Goal: Transaction & Acquisition: Purchase product/service

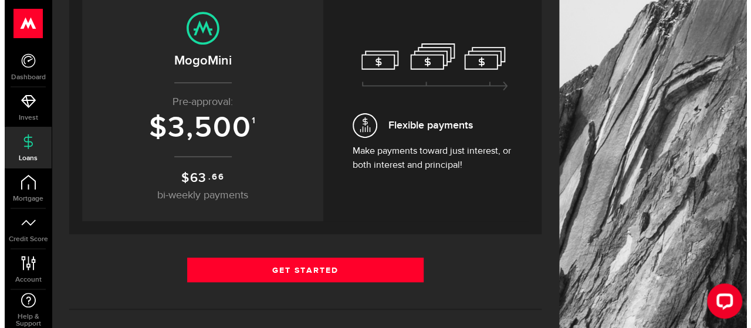
scroll to position [150, 0]
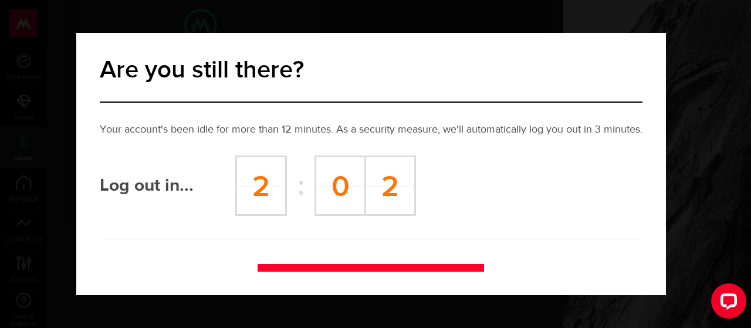
click at [545, 167] on div "Log out in... 2 : 0 2" at bounding box center [371, 185] width 542 height 60
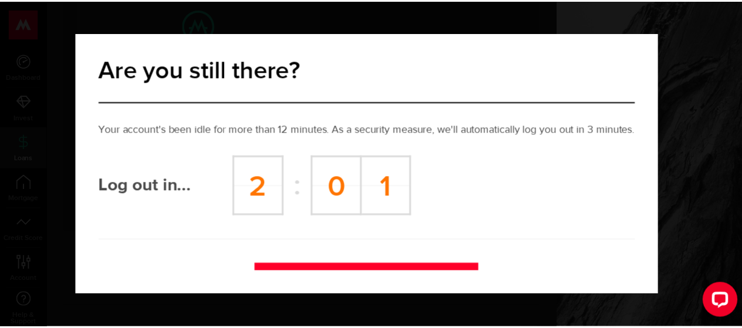
scroll to position [25, 0]
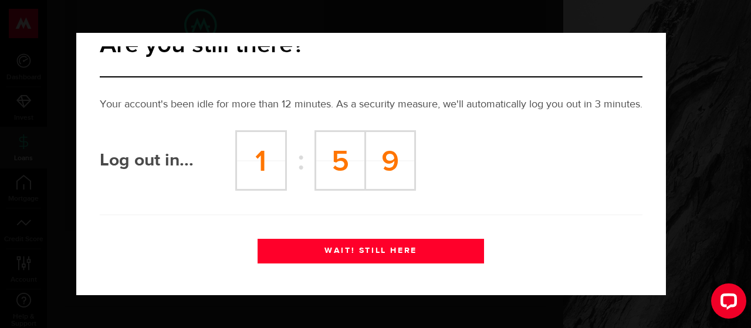
click at [407, 257] on button "WAIT! STILL HERE" at bounding box center [370, 251] width 226 height 25
click at [391, 248] on button "WAIT! STILL HERE" at bounding box center [370, 251] width 226 height 25
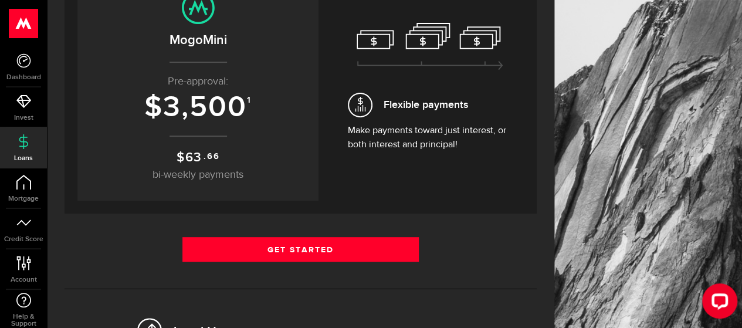
scroll to position [194, 0]
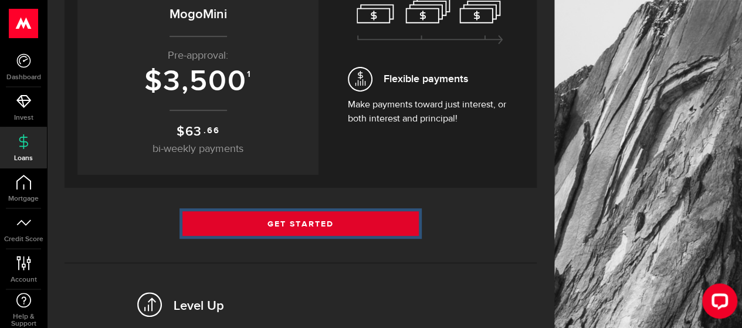
click at [321, 223] on link "Get Started" at bounding box center [300, 223] width 236 height 25
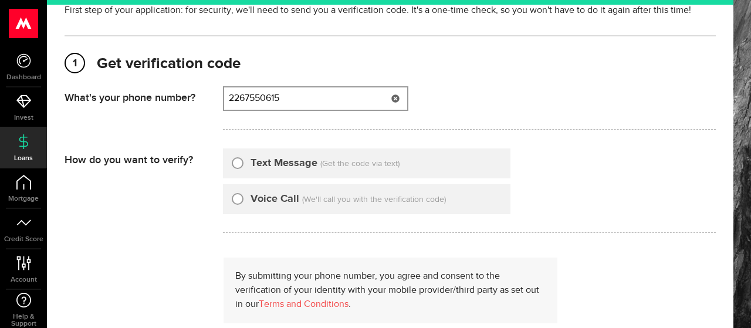
scroll to position [117, 0]
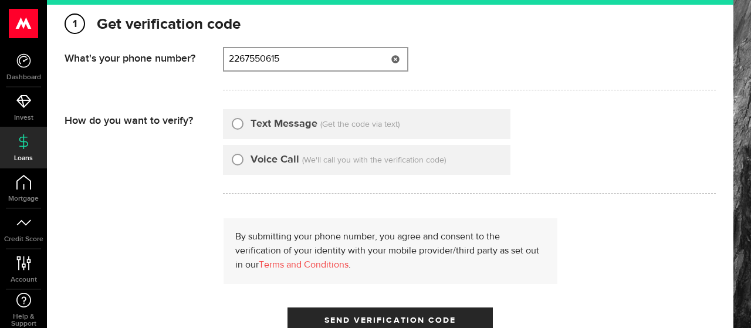
type input "2267550615"
click at [238, 124] on input "Text Message" at bounding box center [238, 122] width 12 height 12
radio input "true"
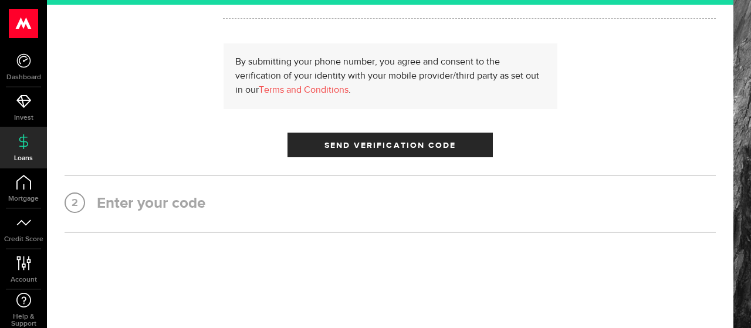
scroll to position [293, 0]
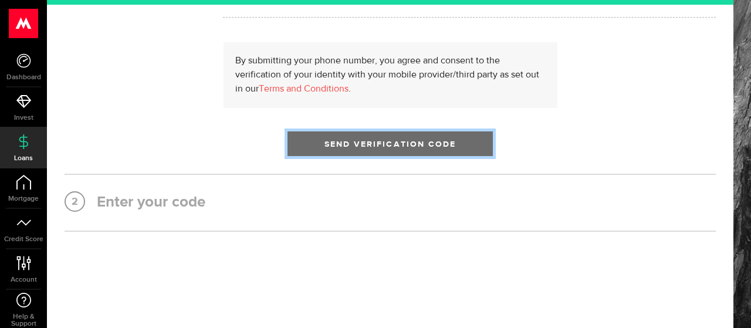
click at [396, 148] on span "Send Verification Code" at bounding box center [390, 144] width 132 height 8
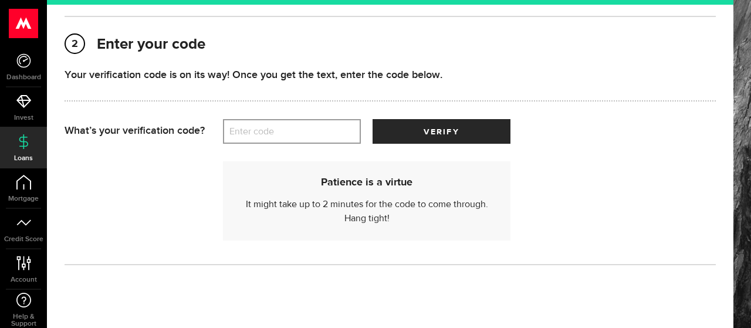
scroll to position [159, 0]
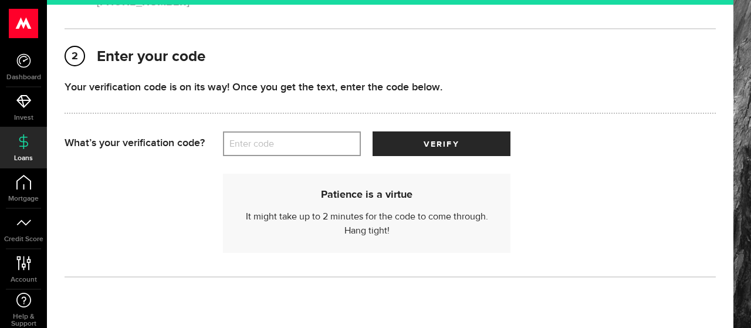
click at [274, 148] on label "Enter code" at bounding box center [292, 144] width 138 height 24
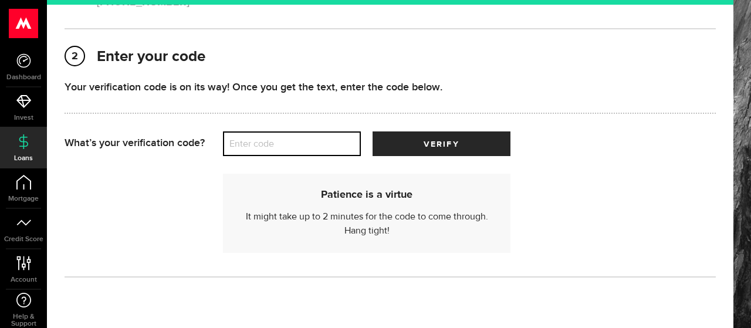
click at [274, 148] on input "Enter code" at bounding box center [292, 143] width 138 height 25
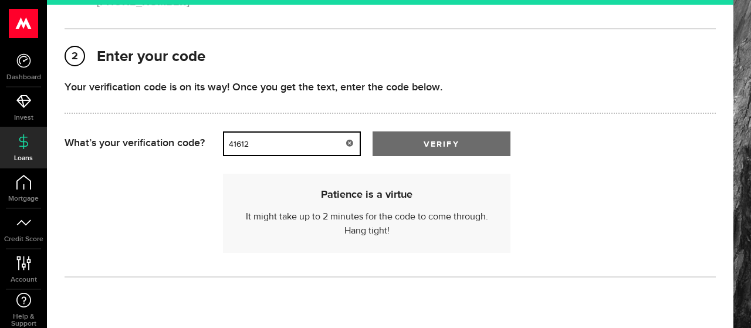
type input "41612"
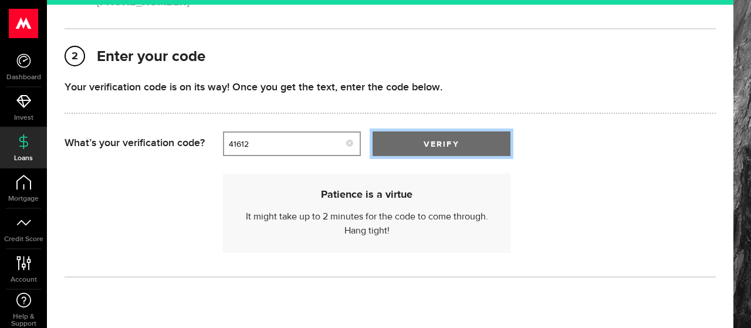
click at [448, 132] on button "verify" at bounding box center [441, 143] width 138 height 25
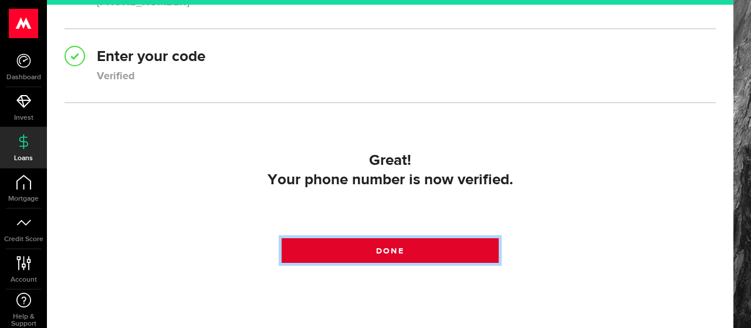
click at [395, 254] on span "Done" at bounding box center [390, 251] width 28 height 8
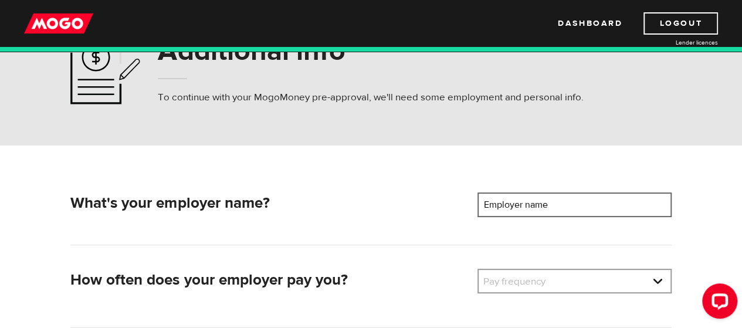
click at [581, 200] on input "Employer name" at bounding box center [574, 204] width 194 height 25
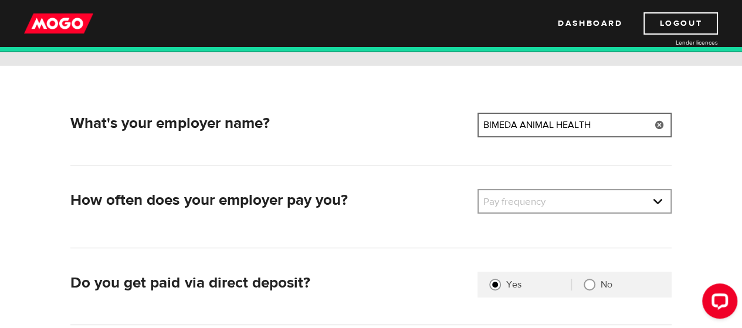
scroll to position [176, 0]
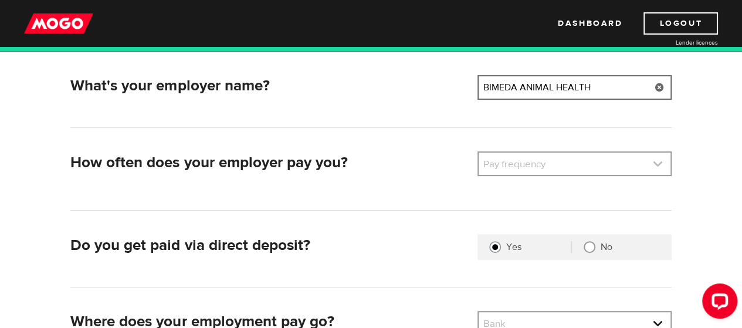
type input "BIMEDA ANIMAL HEALTH"
click at [551, 163] on link at bounding box center [575, 163] width 192 height 22
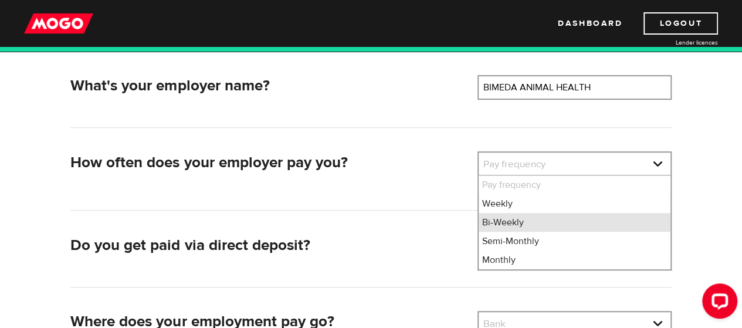
click at [526, 223] on li "Bi-Weekly" at bounding box center [575, 222] width 192 height 19
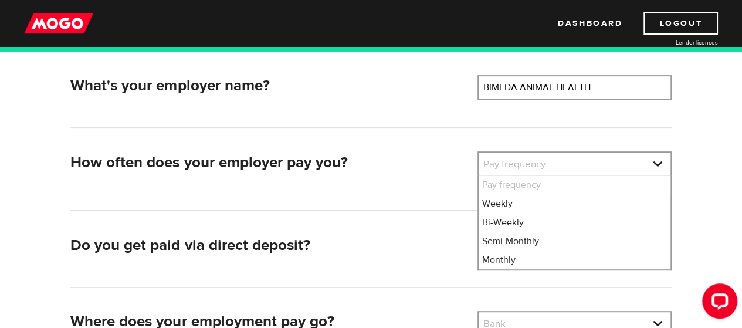
select select "2"
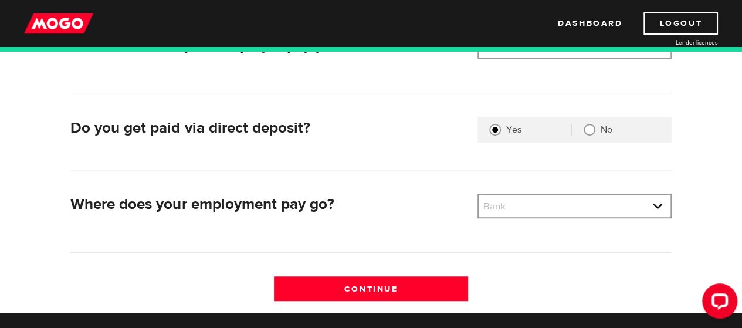
scroll to position [352, 0]
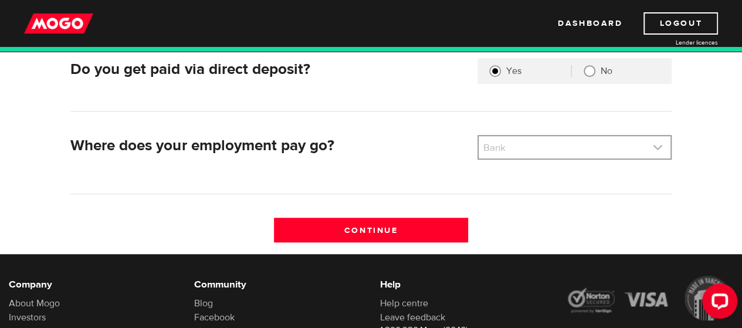
click at [544, 144] on link at bounding box center [575, 147] width 192 height 22
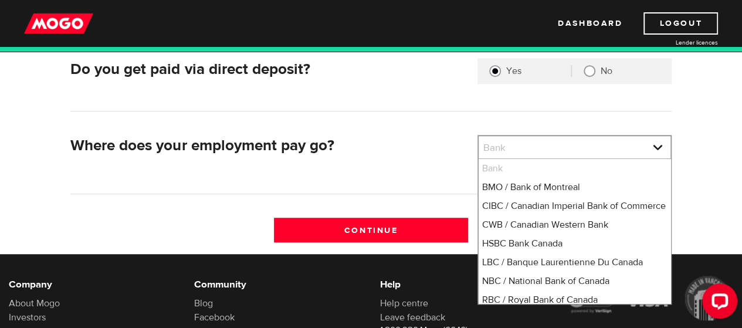
scroll to position [59, 0]
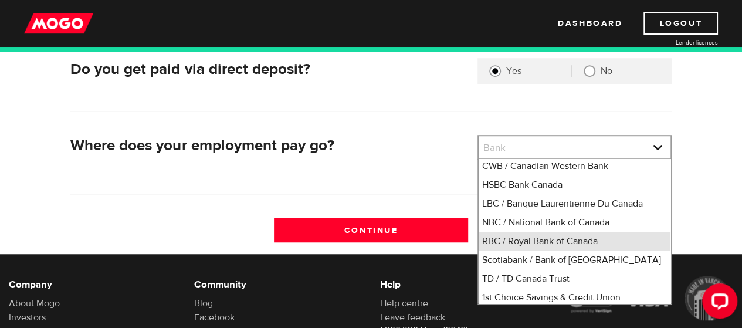
click at [561, 250] on li "RBC / Royal Bank of Canada" at bounding box center [575, 241] width 192 height 19
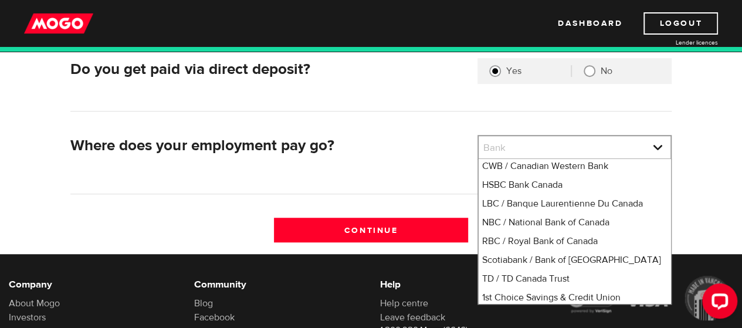
select select "8"
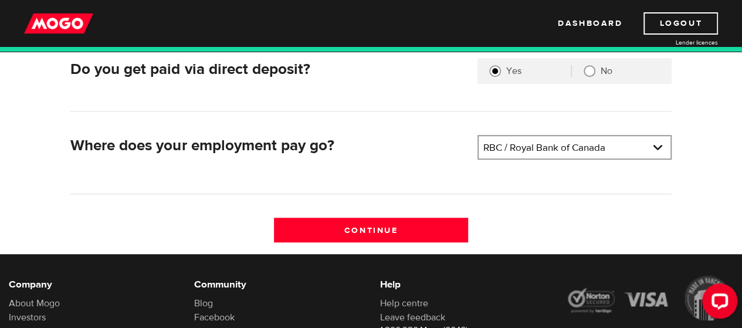
click at [616, 198] on div "What's your employer name? Employer name Please enter your employer's name BIME…" at bounding box center [371, 76] width 618 height 354
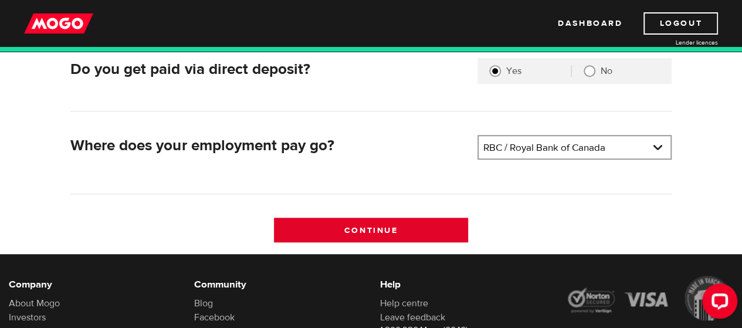
click at [362, 229] on input "Continue" at bounding box center [371, 230] width 194 height 25
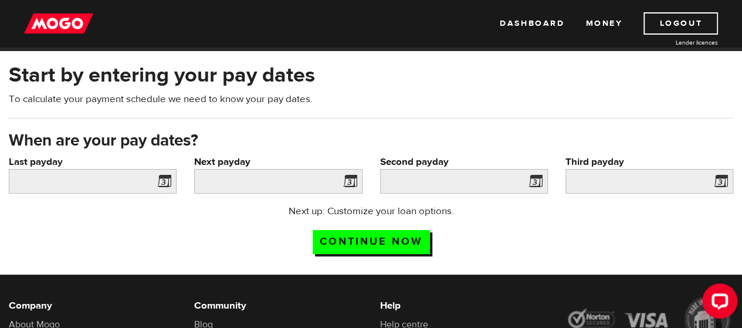
scroll to position [59, 0]
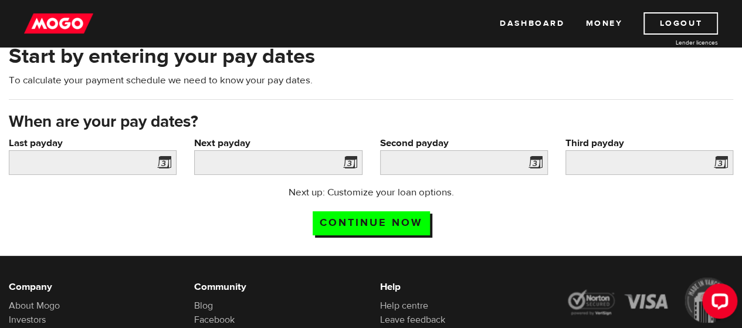
click at [164, 162] on span at bounding box center [162, 164] width 18 height 19
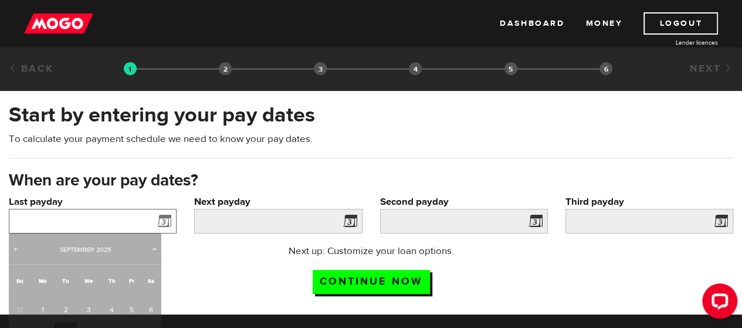
click at [80, 223] on input "Last payday" at bounding box center [93, 221] width 168 height 25
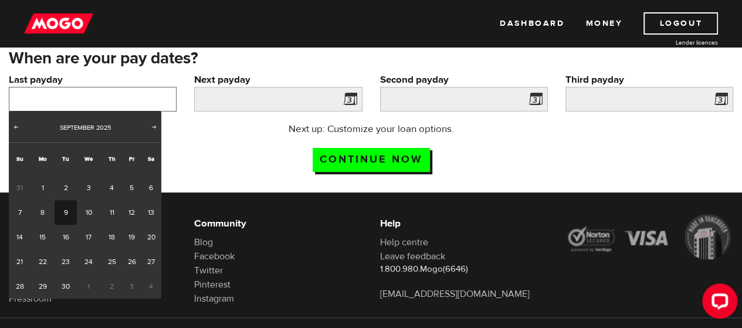
scroll to position [174, 0]
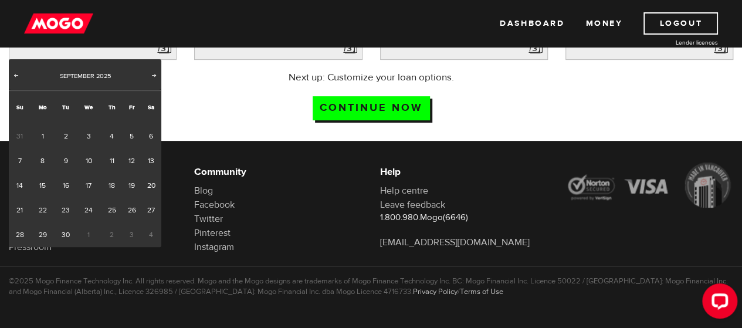
click at [240, 101] on div "Next up: Customize your loan options. Continue now" at bounding box center [371, 99] width 742 height 59
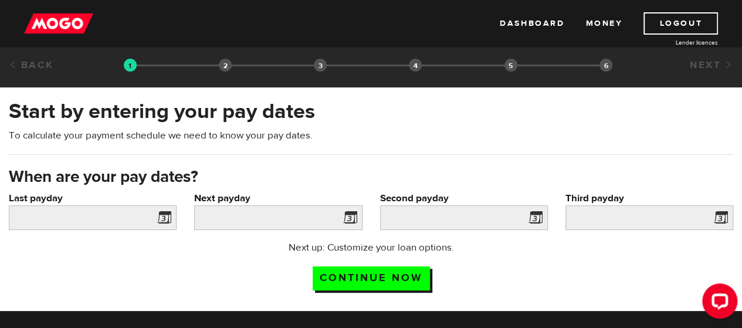
scroll to position [0, 0]
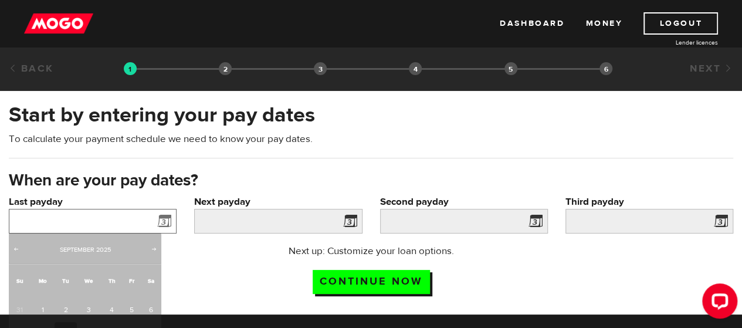
click at [77, 221] on input "Last payday" at bounding box center [93, 221] width 168 height 25
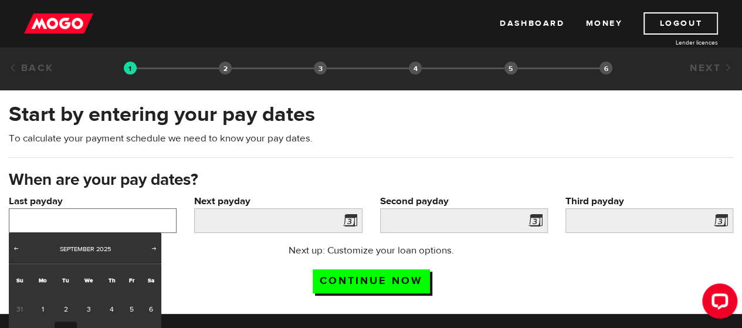
scroll to position [117, 0]
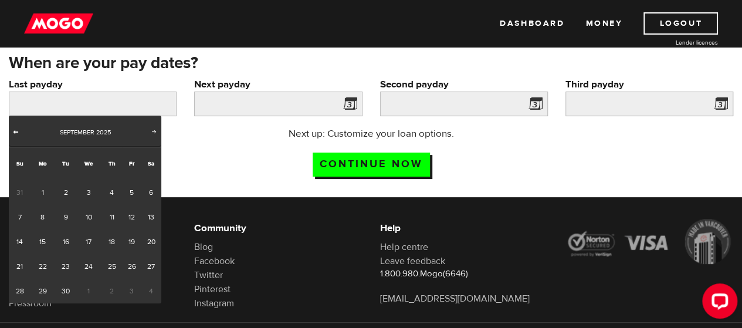
click at [15, 132] on span "Prev" at bounding box center [15, 131] width 9 height 9
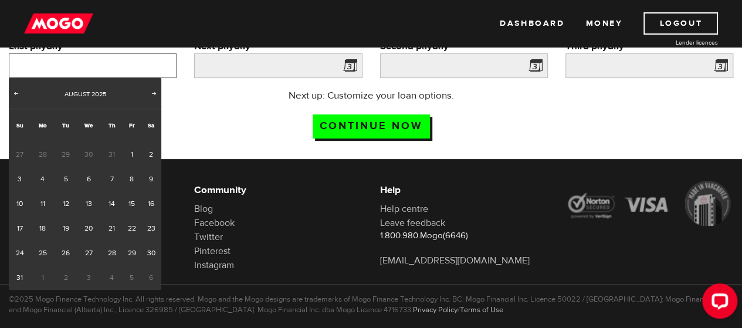
scroll to position [174, 0]
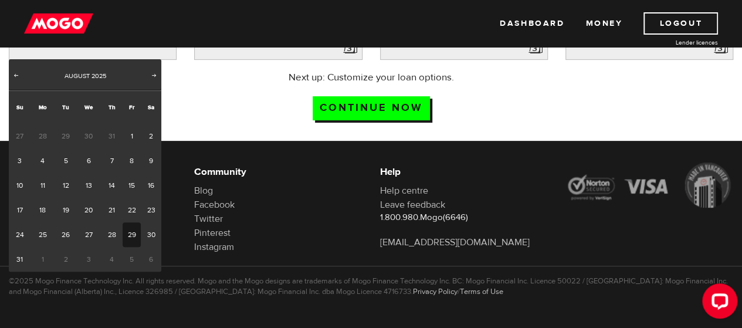
click at [134, 232] on link "29" at bounding box center [132, 234] width 18 height 25
type input "2025/08/29"
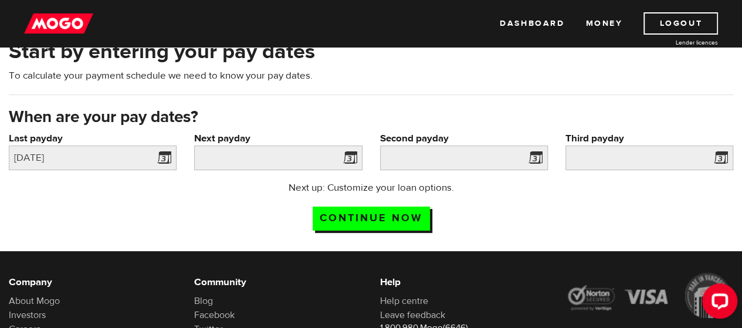
scroll to position [56, 0]
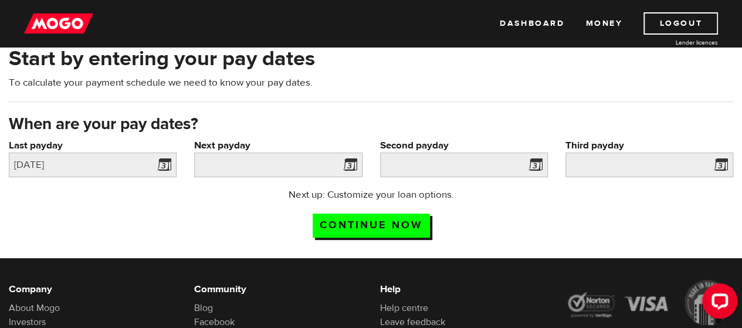
click at [349, 164] on span at bounding box center [348, 166] width 18 height 19
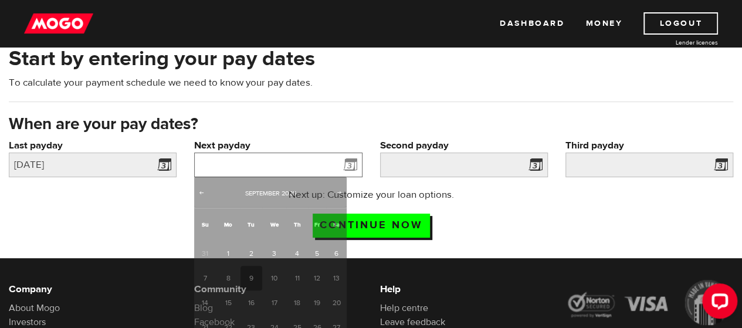
click at [227, 167] on input "Next payday" at bounding box center [278, 164] width 168 height 25
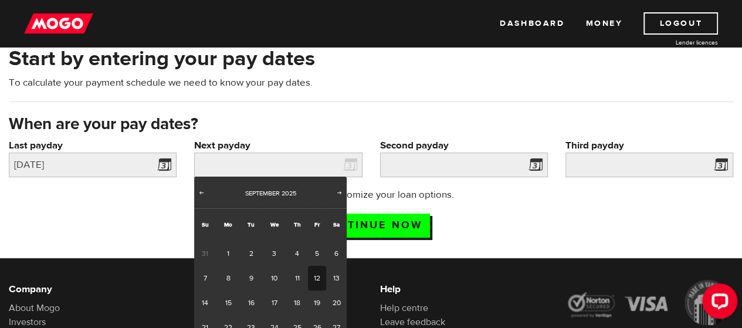
click at [318, 279] on link "12" at bounding box center [317, 278] width 18 height 25
type input "2025/09/12"
type input "2025/9/26"
type input "2025/10/10"
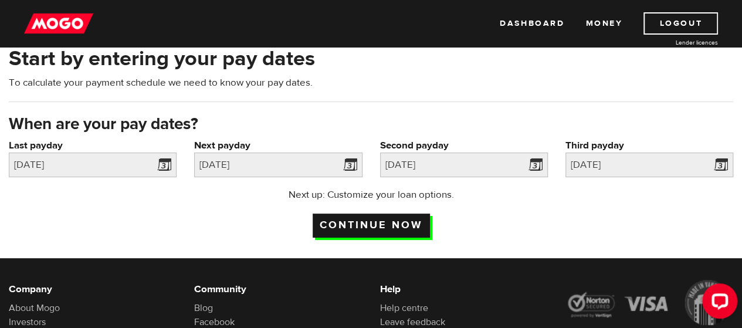
click at [369, 223] on input "Continue now" at bounding box center [371, 225] width 117 height 24
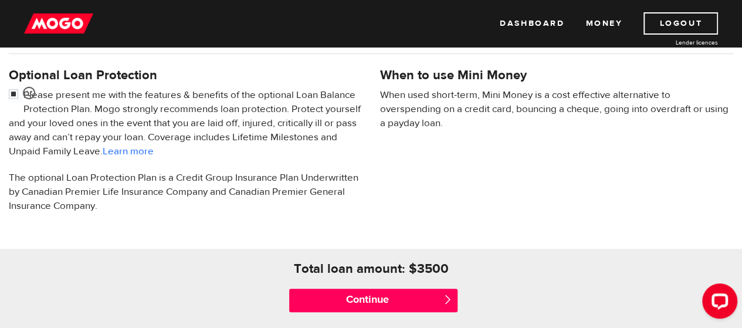
scroll to position [411, 0]
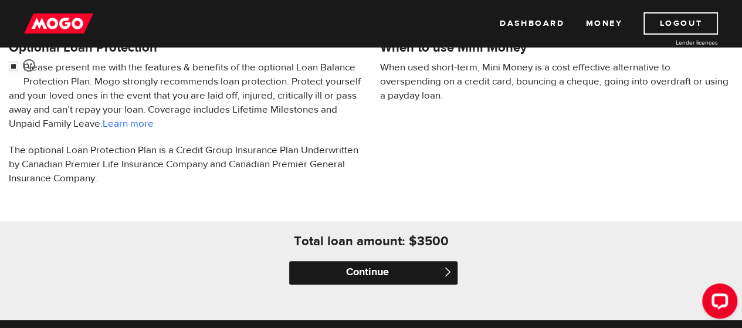
click at [352, 270] on input "Continue" at bounding box center [373, 272] width 168 height 23
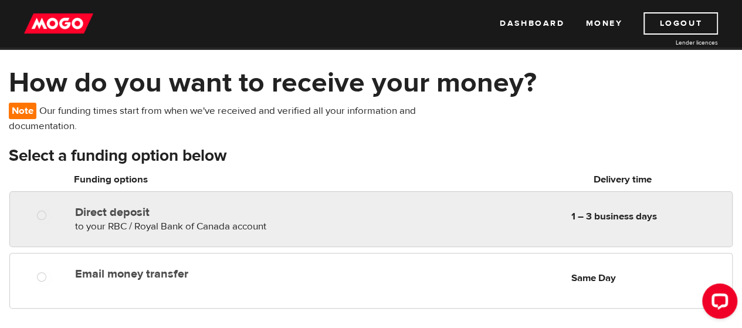
scroll to position [59, 0]
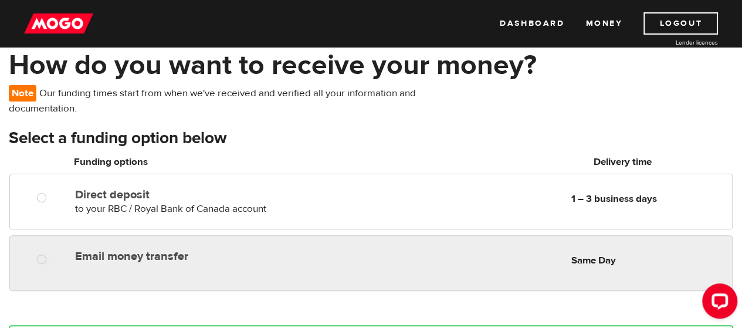
radio input "true"
click at [151, 257] on label "Email money transfer" at bounding box center [208, 256] width 266 height 14
click at [52, 257] on input "Email money transfer" at bounding box center [44, 260] width 15 height 15
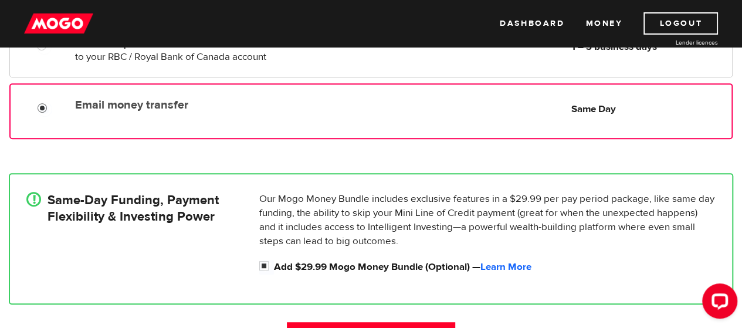
scroll to position [235, 0]
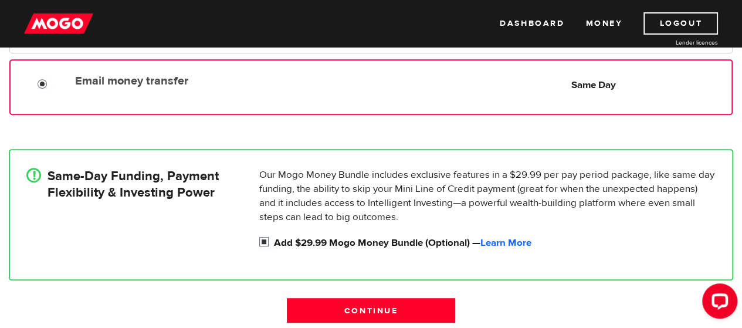
click at [266, 239] on input "Add $29.99 Mogo Money Bundle (Optional) — Learn More" at bounding box center [266, 243] width 15 height 15
checkbox input "false"
radio input "false"
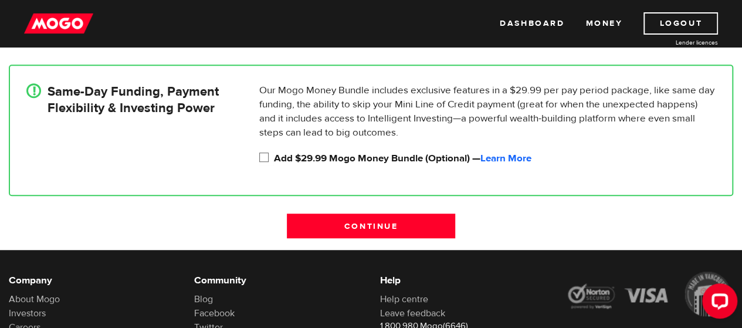
scroll to position [293, 0]
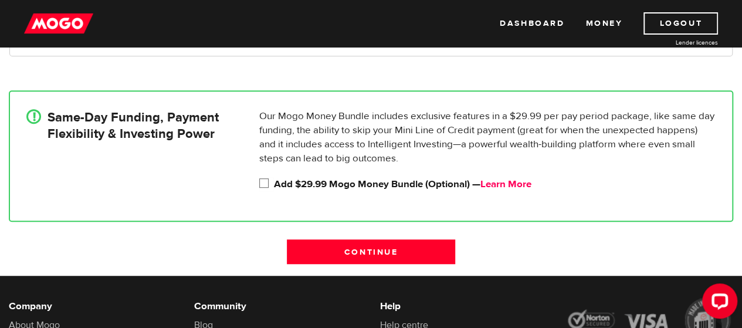
click at [508, 187] on link "Learn More" at bounding box center [505, 184] width 51 height 13
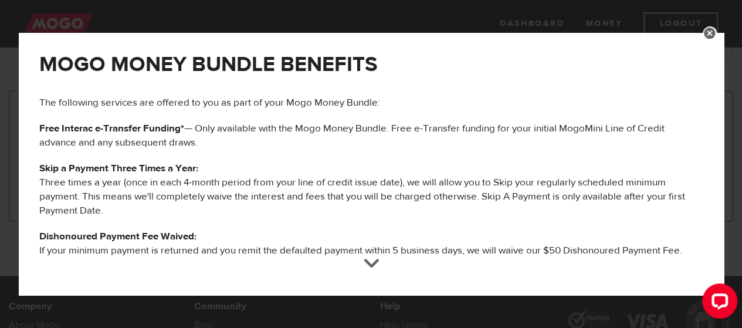
click at [462, 26] on div "MOGO MONEY BUNDLE BENEFITS The following services are offered to you as part of…" at bounding box center [371, 164] width 742 height 328
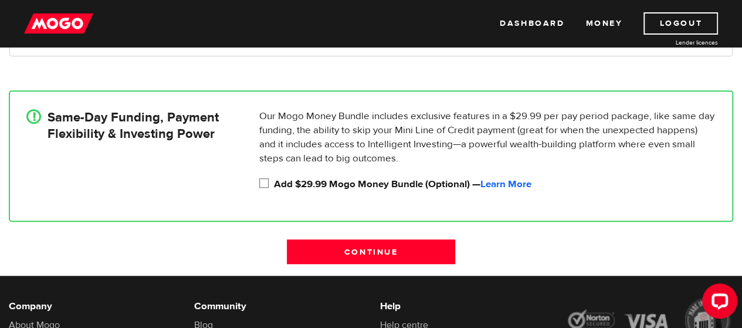
click at [263, 182] on input "Add $29.99 Mogo Money Bundle (Optional) — Learn More" at bounding box center [266, 184] width 15 height 15
checkbox input "true"
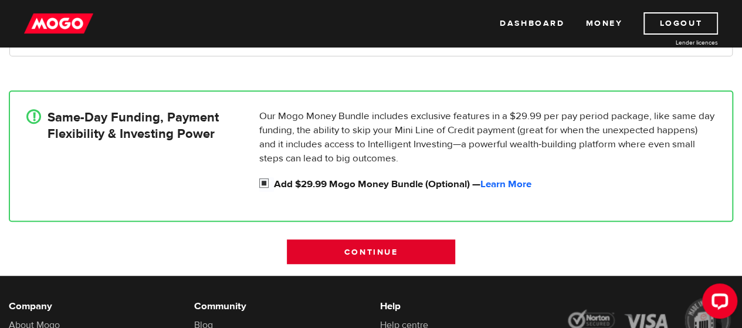
click at [378, 247] on input "Continue" at bounding box center [371, 251] width 168 height 25
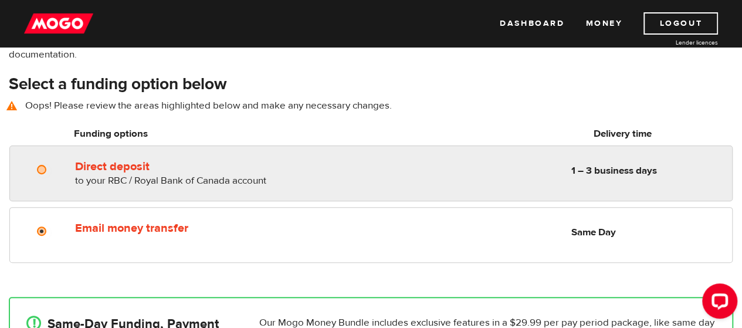
scroll to position [99, 0]
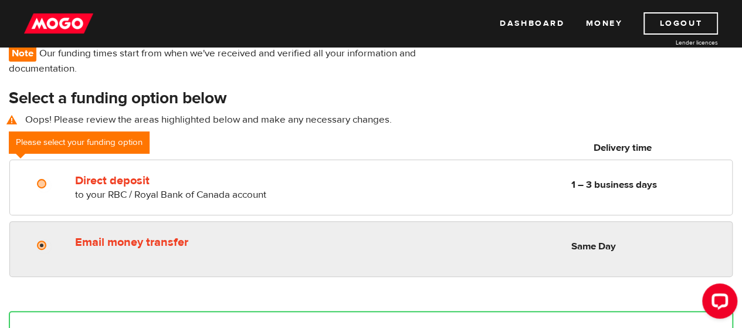
radio input "true"
click at [124, 243] on label "Email money transfer" at bounding box center [208, 242] width 266 height 14
click at [52, 243] on input "Email money transfer" at bounding box center [44, 246] width 15 height 15
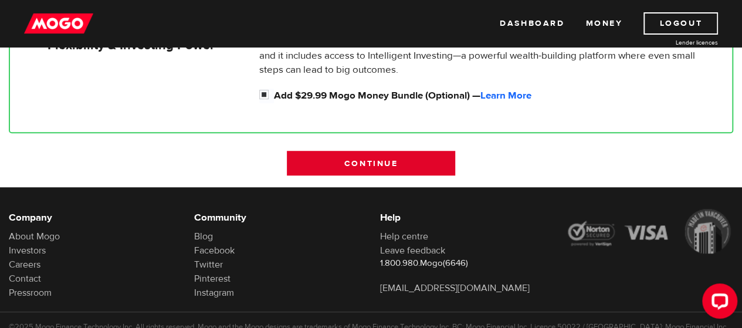
scroll to position [411, 0]
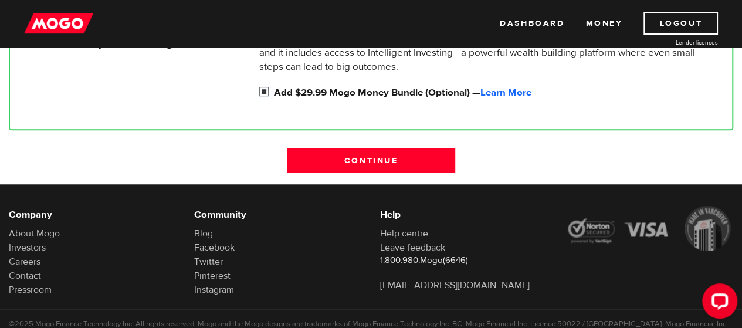
click at [265, 93] on input "Add $29.99 Mogo Money Bundle (Optional) — Learn More" at bounding box center [266, 93] width 15 height 15
checkbox input "false"
radio input "false"
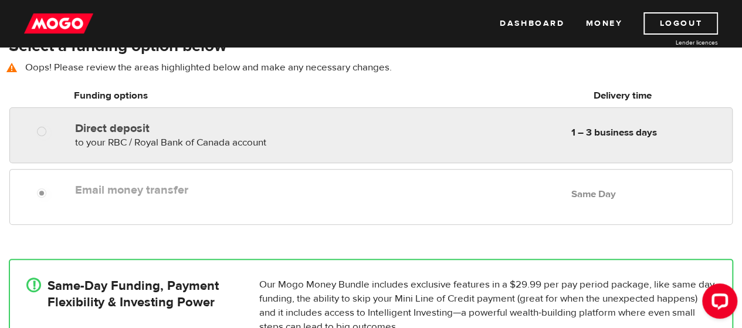
scroll to position [176, 0]
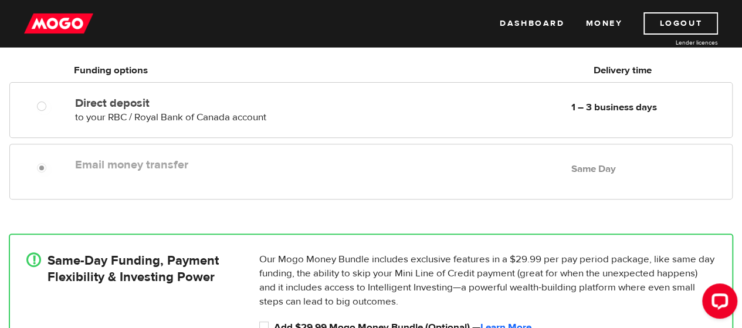
click at [131, 160] on label "Email money transfer" at bounding box center [208, 165] width 266 height 14
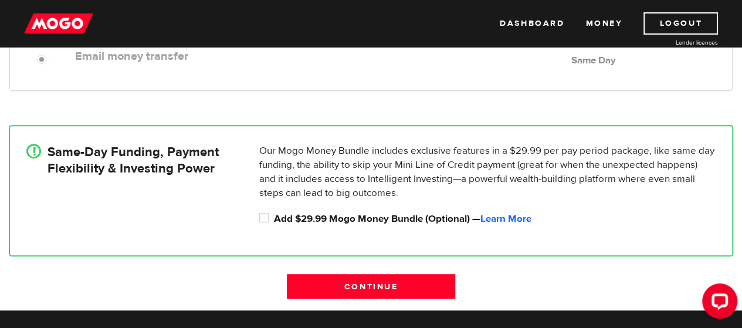
scroll to position [293, 0]
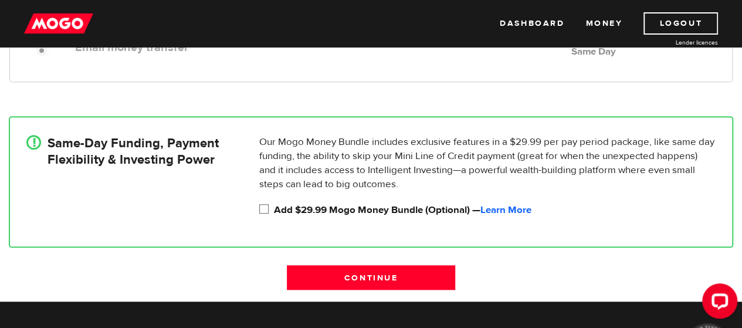
click at [272, 208] on input "Add $29.99 Mogo Money Bundle (Optional) — Learn More" at bounding box center [266, 210] width 15 height 15
checkbox input "true"
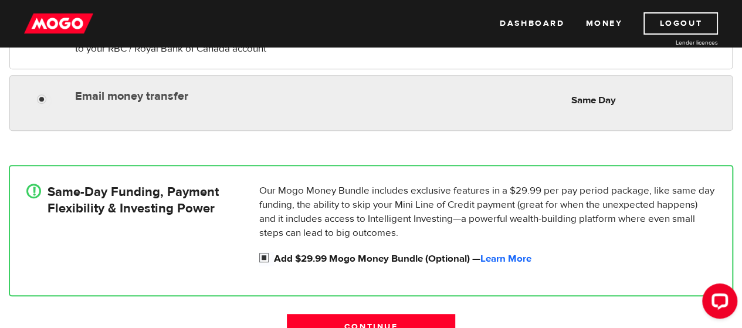
scroll to position [117, 0]
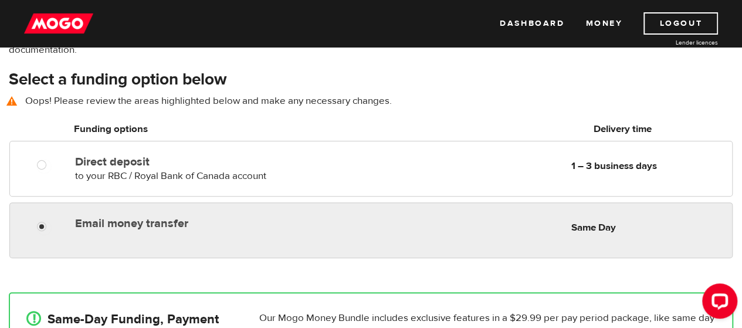
radio input "true"
click at [171, 234] on div "Email money transfer Delivery in Same Day Same Day" at bounding box center [371, 223] width 722 height 23
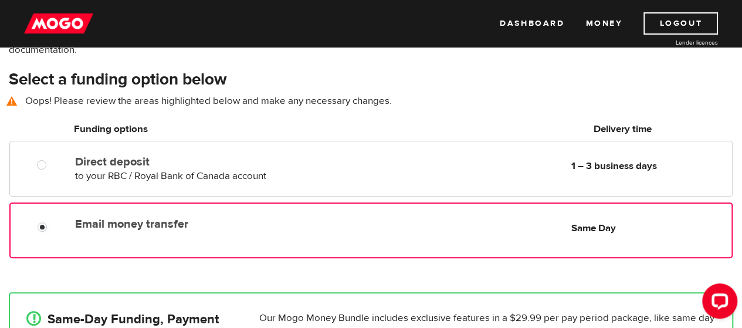
click at [270, 230] on label "Email money transfer" at bounding box center [208, 224] width 266 height 14
click at [52, 230] on input "Email money transfer" at bounding box center [45, 228] width 15 height 15
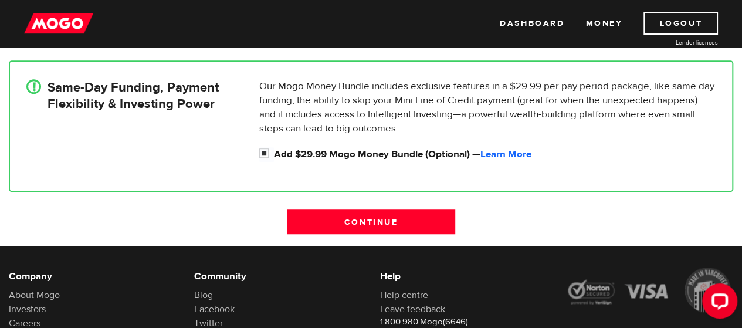
scroll to position [352, 0]
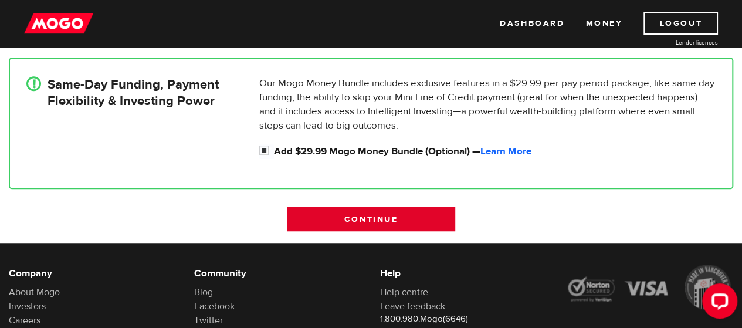
click at [352, 217] on input "Continue" at bounding box center [371, 218] width 168 height 25
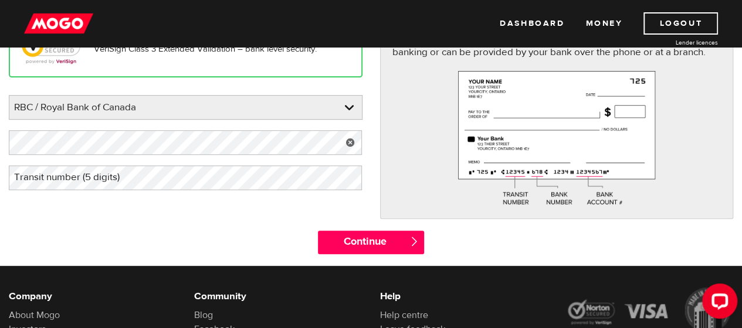
click at [82, 184] on label "Transit number (5 digits)" at bounding box center [76, 177] width 135 height 24
click at [473, 228] on div "Your bank information can be found on a personal cheque, in your online banking…" at bounding box center [556, 126] width 371 height 208
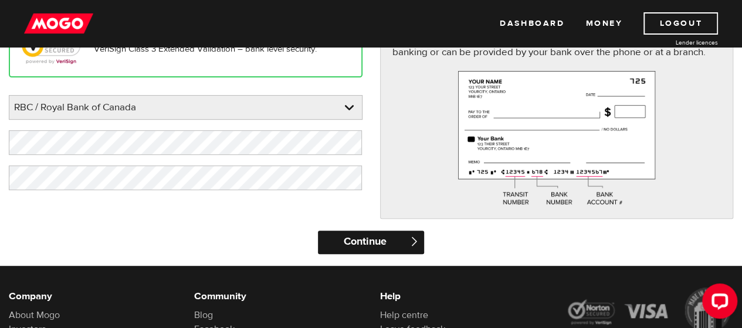
click at [375, 234] on input "Continue" at bounding box center [371, 241] width 106 height 23
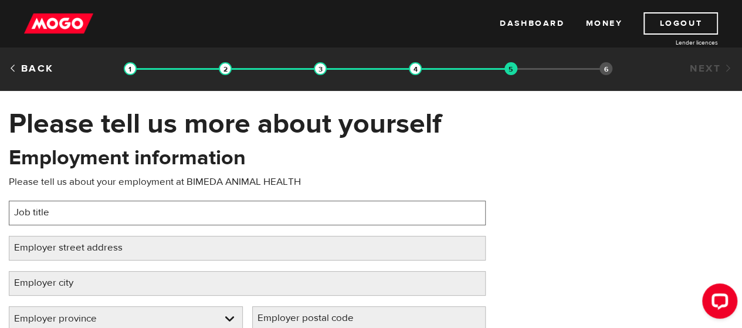
click at [265, 213] on input "Job title" at bounding box center [247, 213] width 477 height 25
type input "MANAGER, NEW PRODUCT DEVELOPMENT"
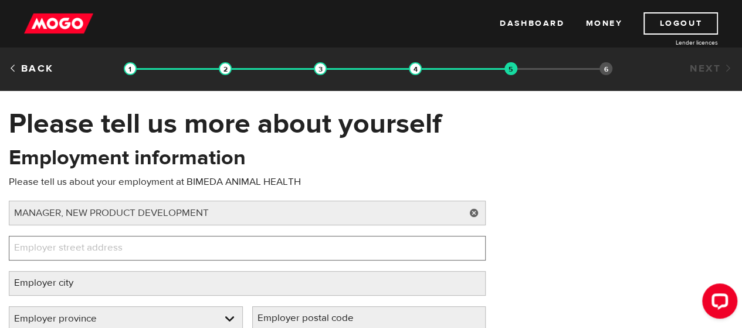
click at [208, 238] on input "Employer street address" at bounding box center [247, 248] width 477 height 25
type input "[STREET_ADDRESS]"
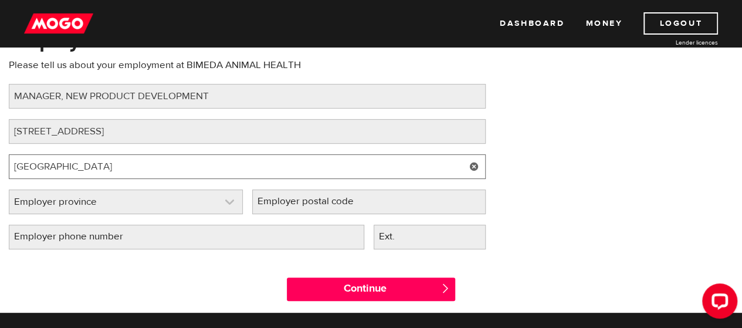
scroll to position [117, 0]
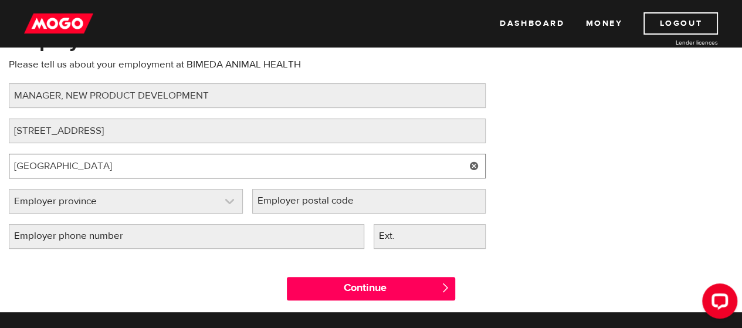
type input "[GEOGRAPHIC_DATA]"
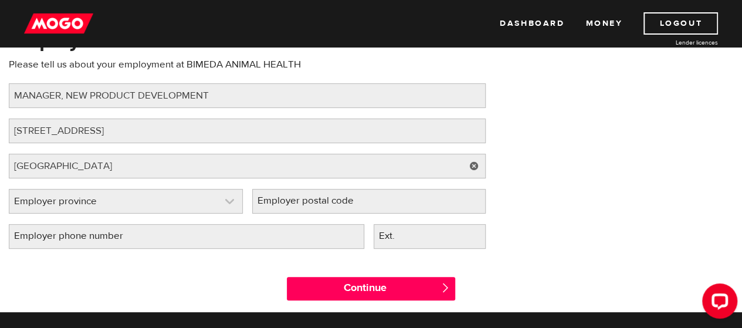
click at [100, 208] on link at bounding box center [125, 200] width 233 height 23
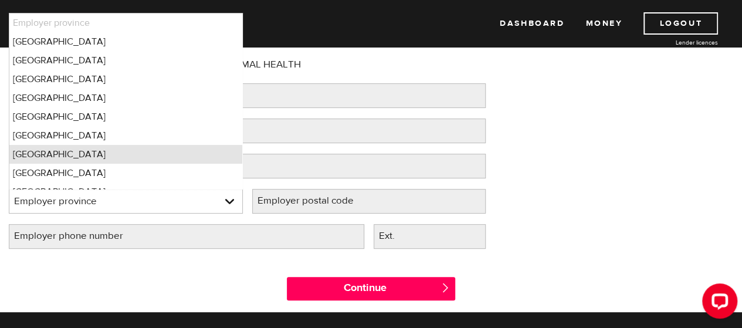
scroll to position [12, 0]
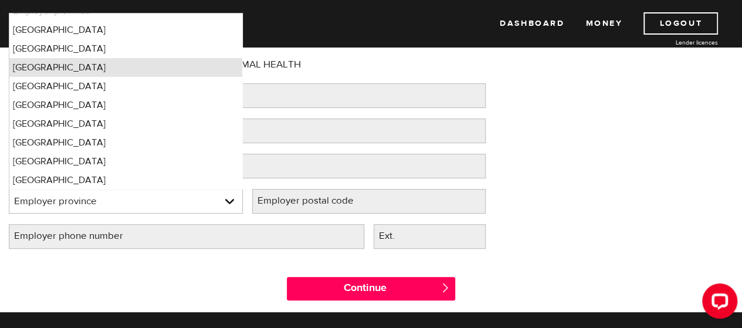
click at [50, 73] on li "[GEOGRAPHIC_DATA]" at bounding box center [125, 67] width 233 height 19
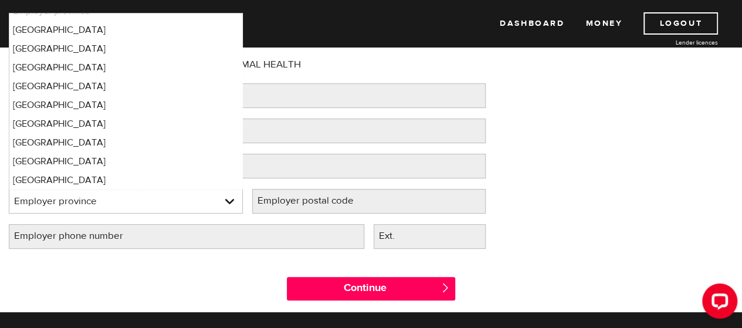
select select "ON"
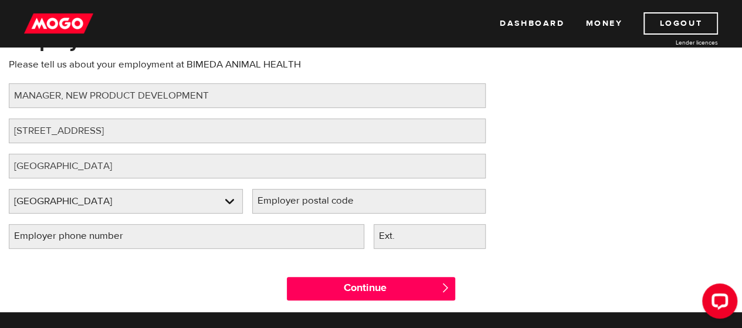
click at [355, 192] on label "Employer postal code" at bounding box center [315, 201] width 126 height 24
click at [355, 192] on input "Employer postal code" at bounding box center [369, 201] width 234 height 25
type input "N3C 2W4"
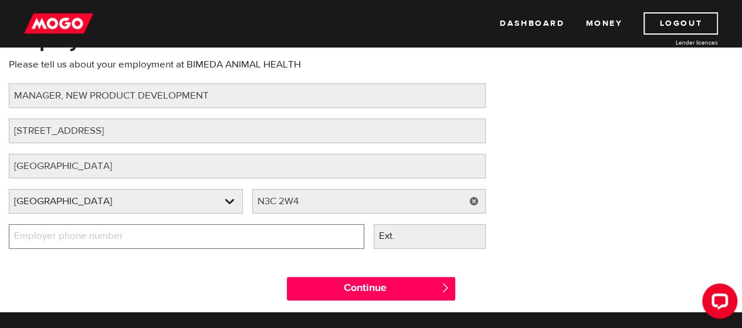
click at [246, 234] on input "Employer phone number" at bounding box center [186, 236] width 355 height 25
type input "[PHONE_NUMBER]"
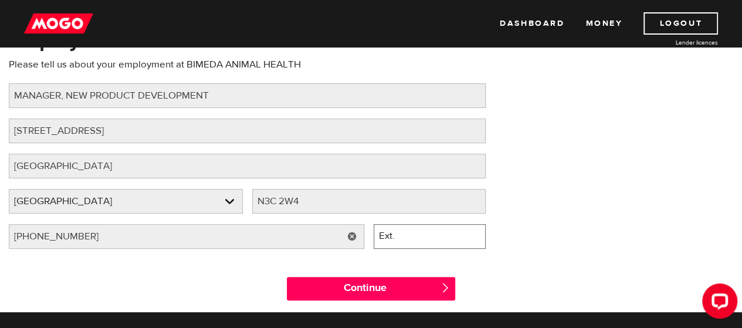
click at [459, 233] on input "Ext." at bounding box center [430, 236] width 112 height 25
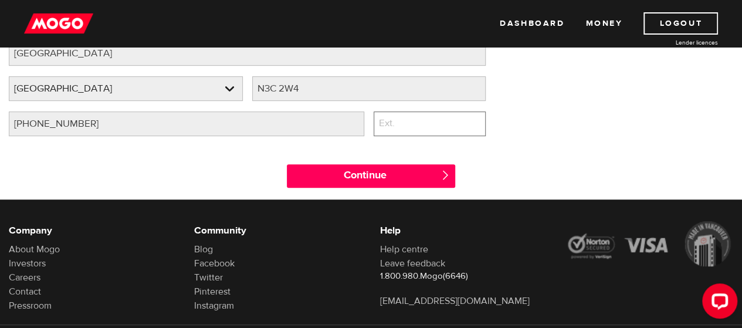
scroll to position [235, 0]
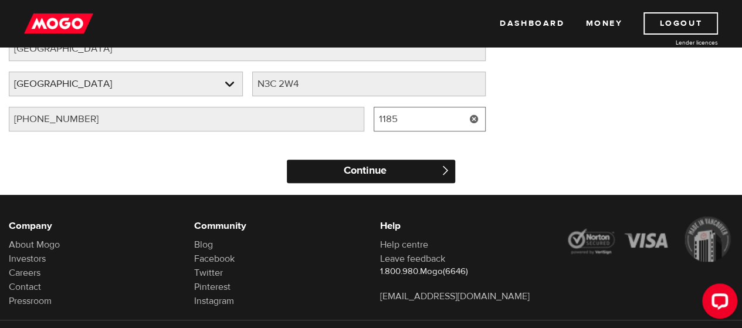
type input "1185"
click at [387, 162] on input "Continue" at bounding box center [371, 171] width 168 height 23
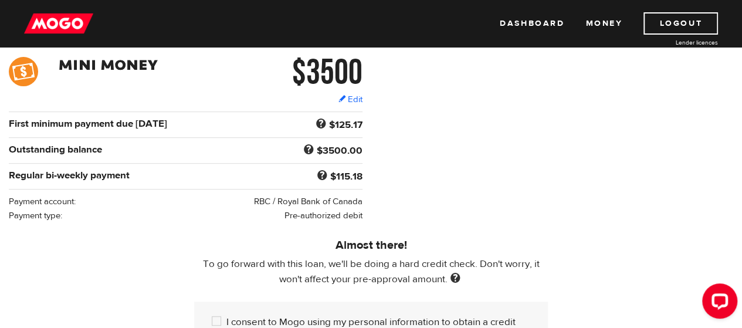
scroll to position [176, 0]
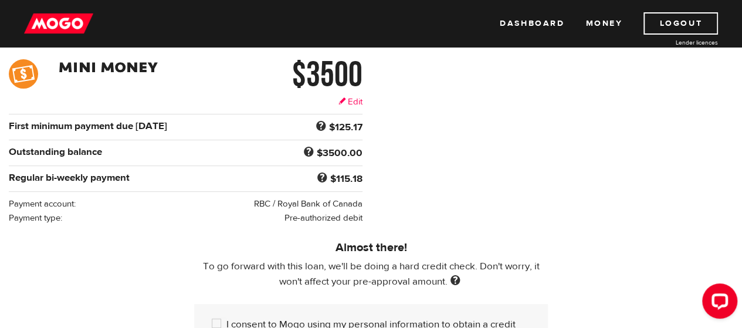
click at [353, 100] on link "Edit" at bounding box center [350, 102] width 24 height 12
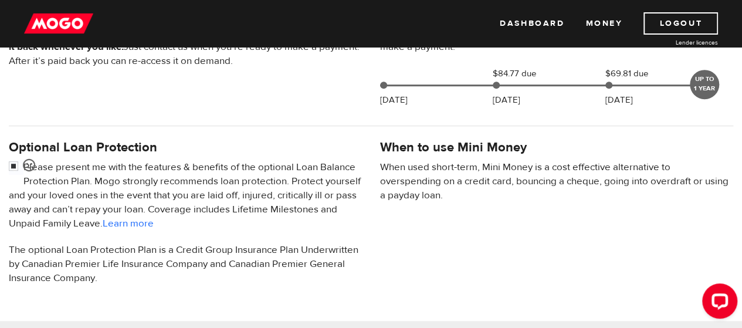
scroll to position [352, 0]
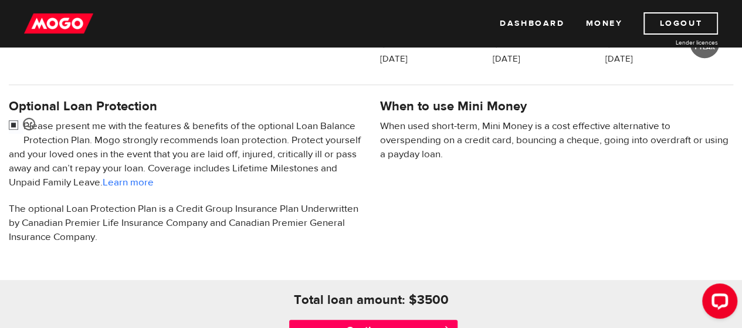
click at [15, 122] on input "checkbox" at bounding box center [16, 126] width 15 height 15
checkbox input "false"
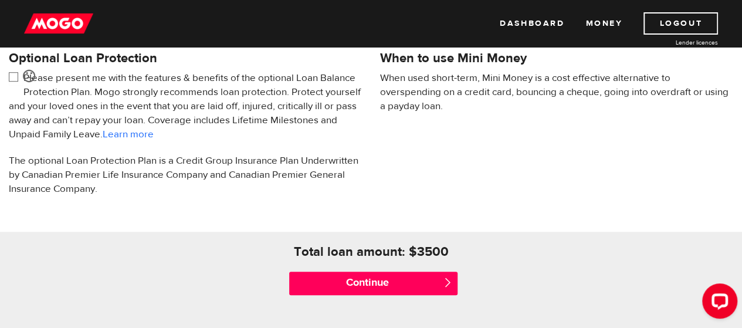
scroll to position [411, 0]
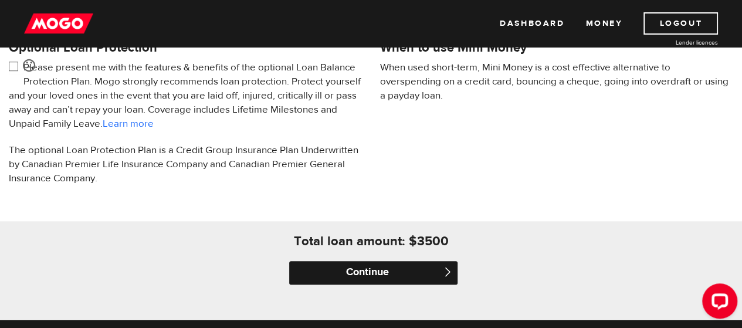
click at [372, 273] on input "Continue" at bounding box center [373, 272] width 168 height 23
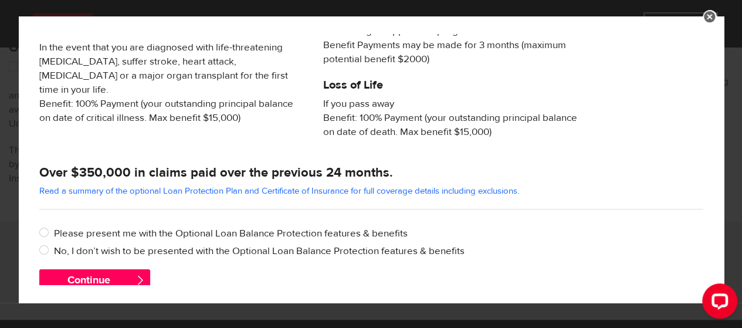
scroll to position [313, 0]
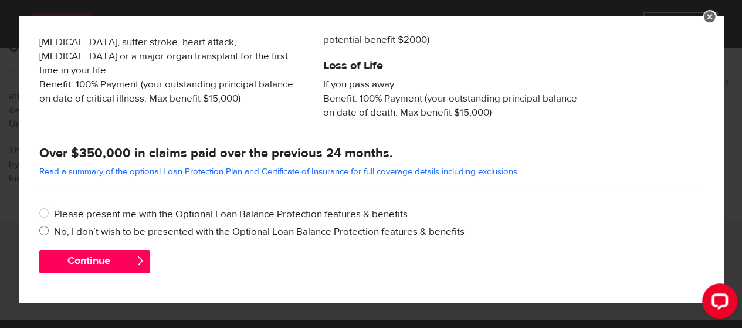
click at [110, 229] on label "No, I don’t wish to be presented with the Optional Loan Balance Protection feat…" at bounding box center [378, 232] width 649 height 14
click at [54, 229] on input "No, I don’t wish to be presented with the Optional Loan Balance Protection feat…" at bounding box center [46, 232] width 15 height 15
radio input "true"
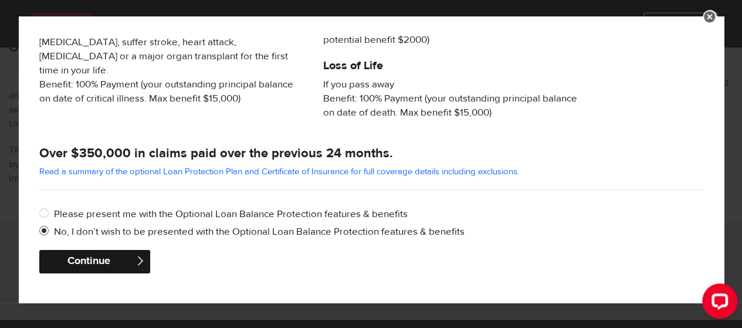
click at [105, 261] on button "Continue" at bounding box center [94, 261] width 111 height 23
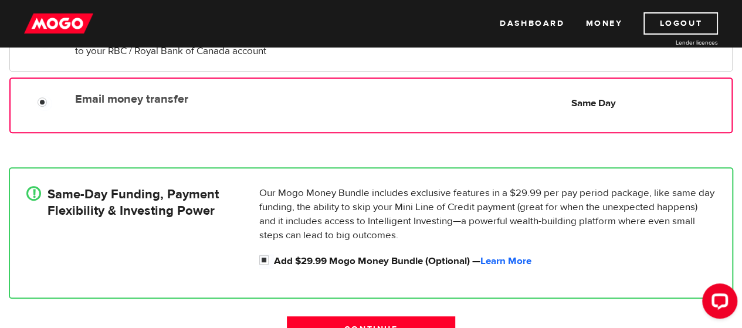
scroll to position [235, 0]
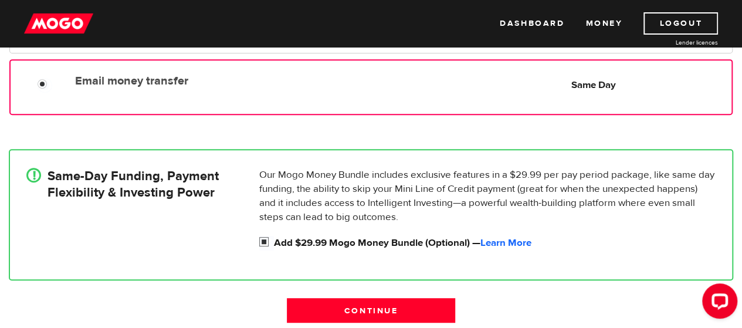
click at [266, 241] on input "Add $29.99 Mogo Money Bundle (Optional) — Learn More" at bounding box center [266, 243] width 15 height 15
checkbox input "false"
radio input "false"
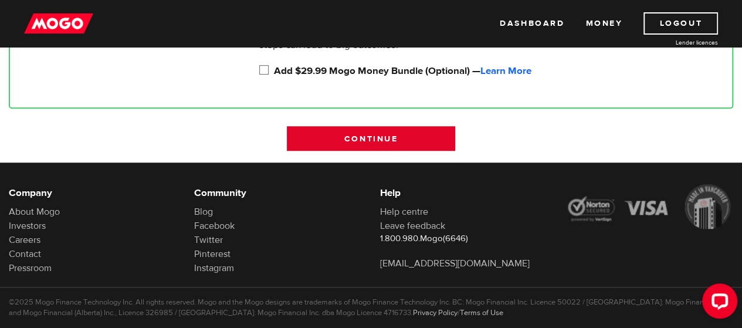
scroll to position [411, 0]
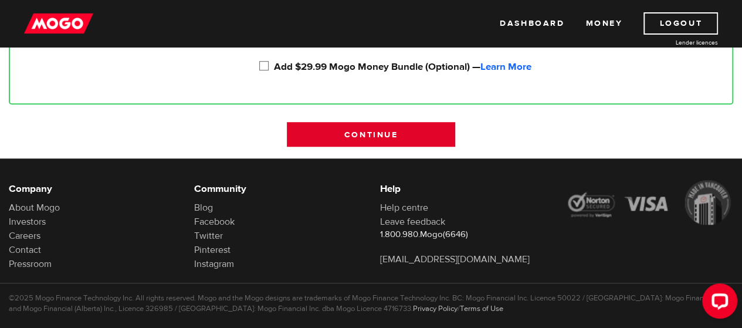
click at [367, 132] on input "Continue" at bounding box center [371, 134] width 168 height 25
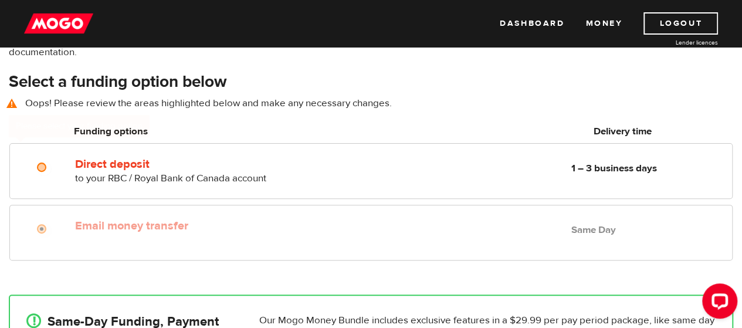
scroll to position [99, 0]
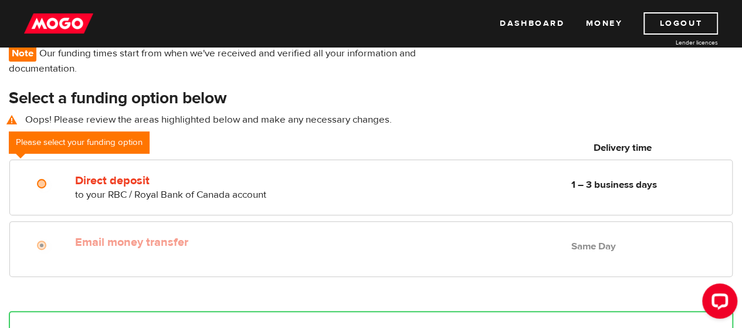
click at [247, 240] on label "Email money transfer" at bounding box center [208, 242] width 266 height 14
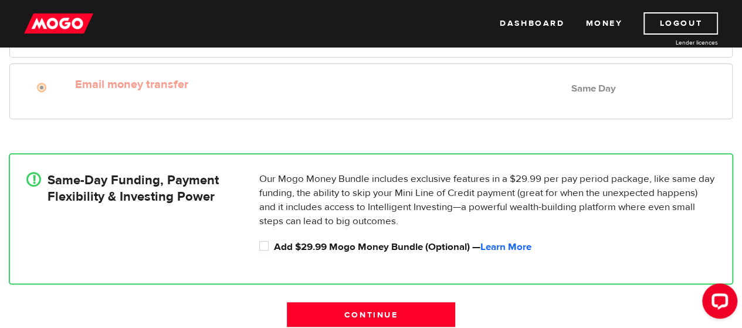
scroll to position [274, 0]
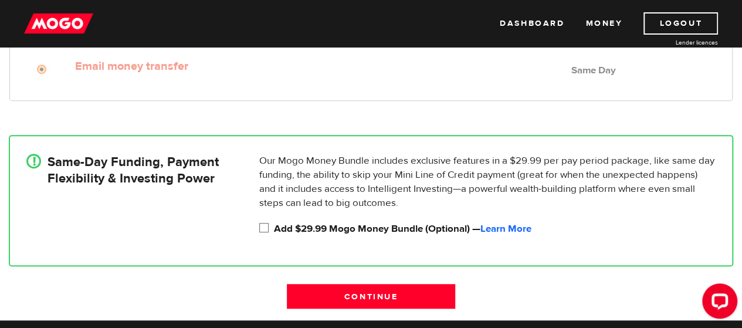
click at [265, 228] on input "Add $29.99 Mogo Money Bundle (Optional) — Learn More" at bounding box center [266, 229] width 15 height 15
checkbox input "true"
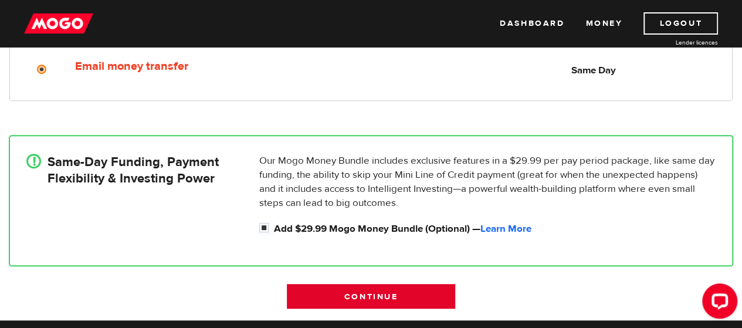
click at [368, 291] on input "Continue" at bounding box center [371, 296] width 168 height 25
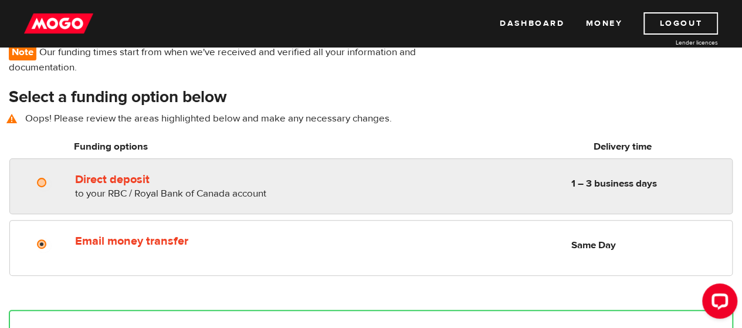
scroll to position [99, 0]
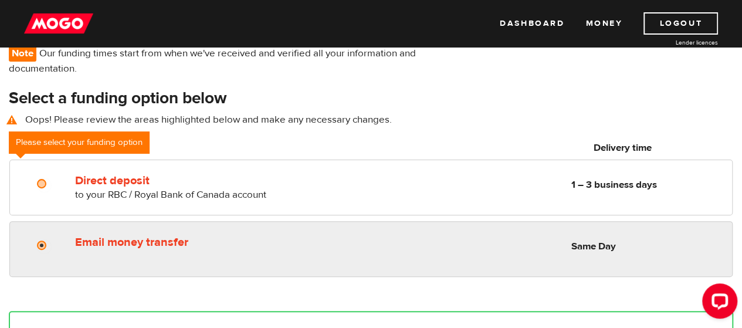
radio input "true"
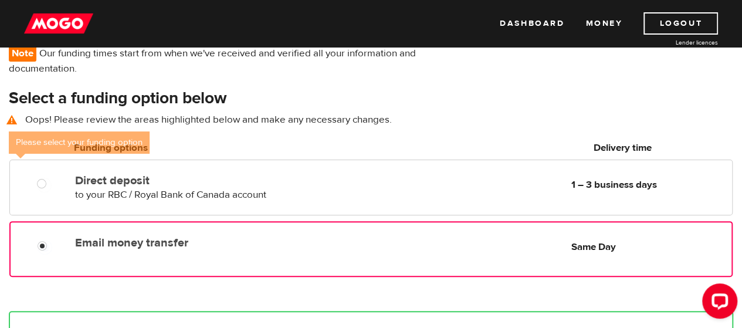
click at [286, 264] on div "Email money transfer Delivery in Same Day Same Day" at bounding box center [370, 249] width 723 height 56
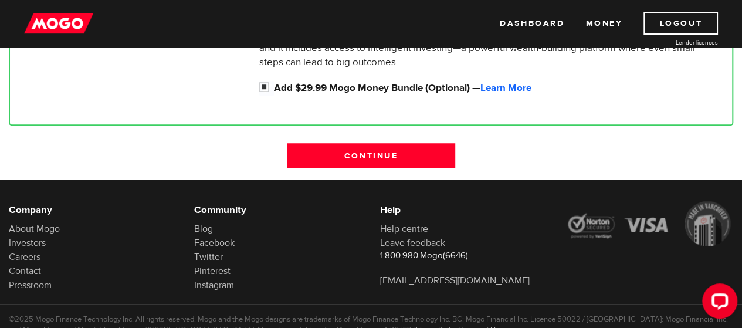
scroll to position [450, 0]
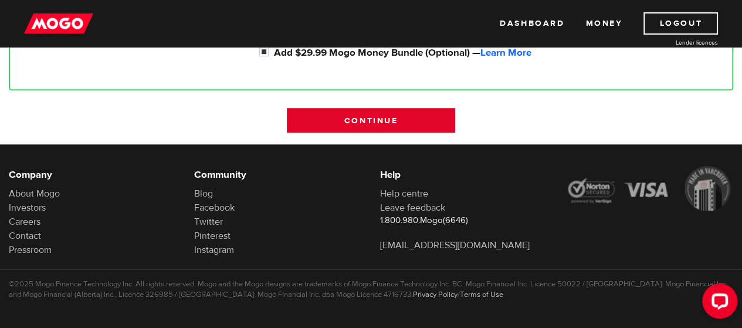
click at [382, 114] on input "Continue" at bounding box center [371, 120] width 168 height 25
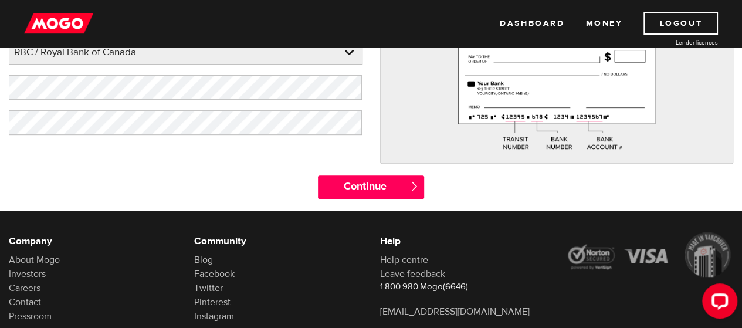
scroll to position [235, 0]
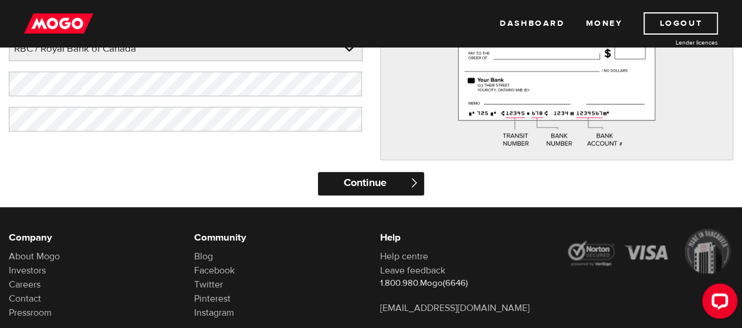
click at [362, 191] on input "Continue" at bounding box center [371, 183] width 106 height 23
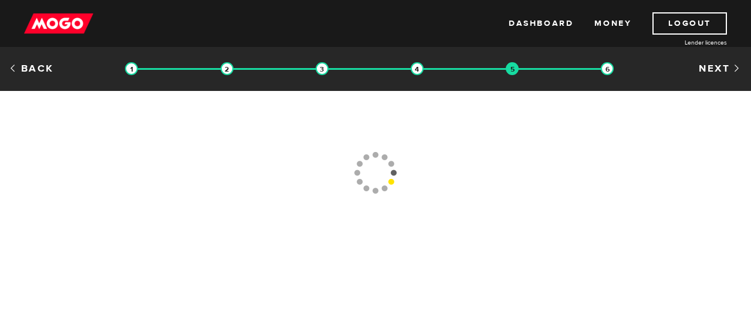
type input "[PHONE_NUMBER]"
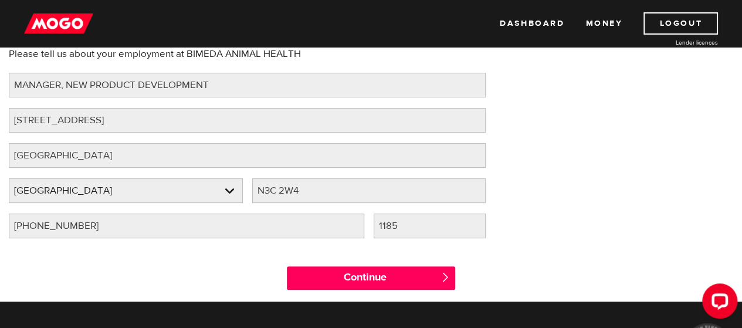
scroll to position [235, 0]
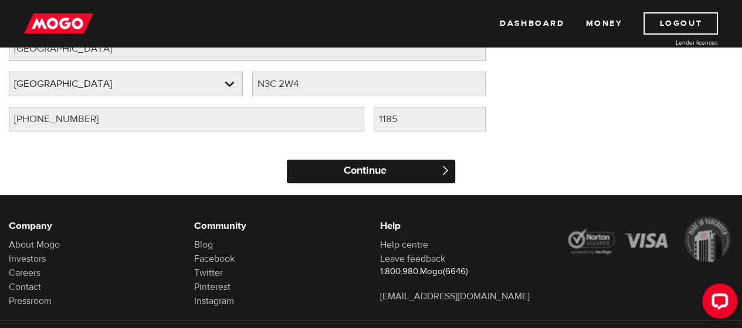
click at [395, 174] on input "Continue" at bounding box center [371, 171] width 168 height 23
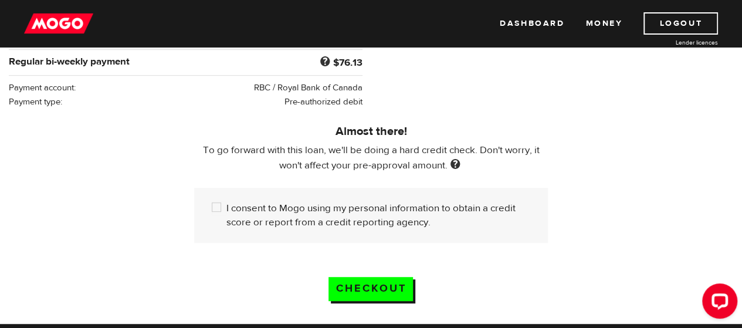
scroll to position [293, 0]
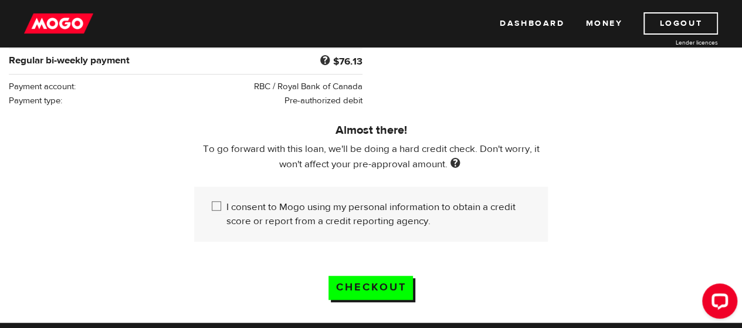
click at [219, 200] on input "I consent to Mogo using my personal information to obtain a credit score or rep…" at bounding box center [219, 207] width 15 height 15
checkbox input "true"
click at [368, 284] on input "Checkout" at bounding box center [370, 288] width 84 height 24
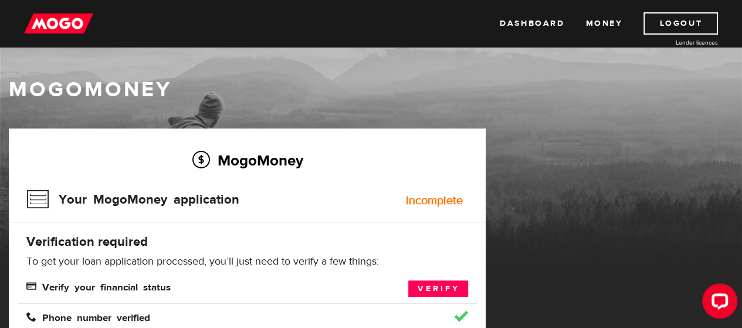
scroll to position [59, 0]
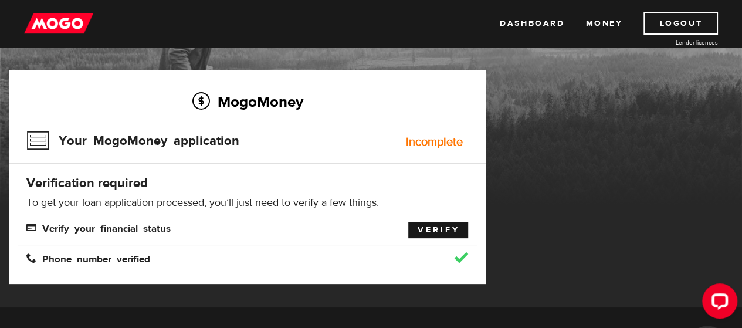
click at [439, 229] on link "Verify" at bounding box center [438, 230] width 60 height 16
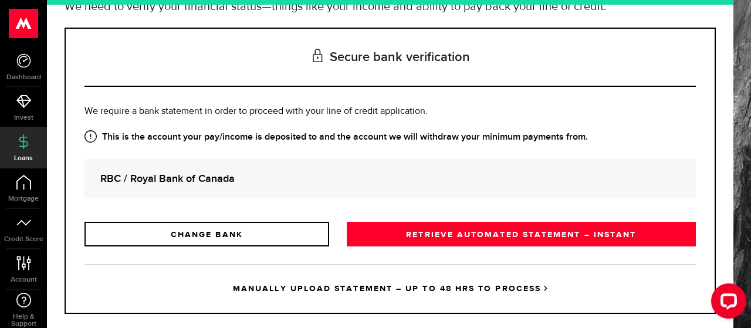
scroll to position [117, 0]
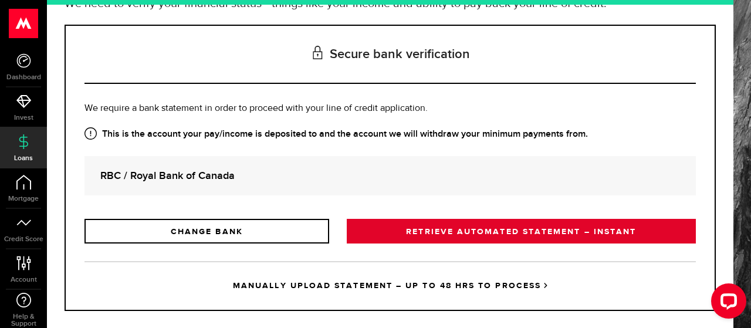
click at [534, 236] on link "RETRIEVE AUTOMATED STATEMENT – INSTANT" at bounding box center [521, 231] width 349 height 25
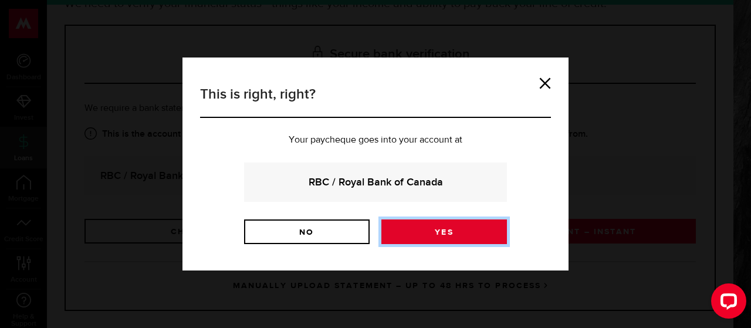
click at [447, 232] on link "Yes" at bounding box center [444, 231] width 126 height 25
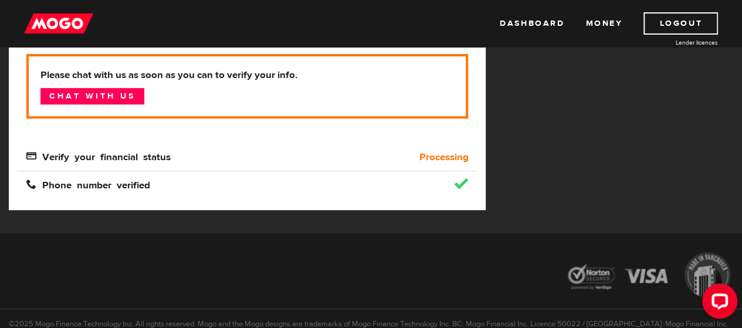
click at [91, 161] on span "Verify your financial status" at bounding box center [98, 156] width 144 height 10
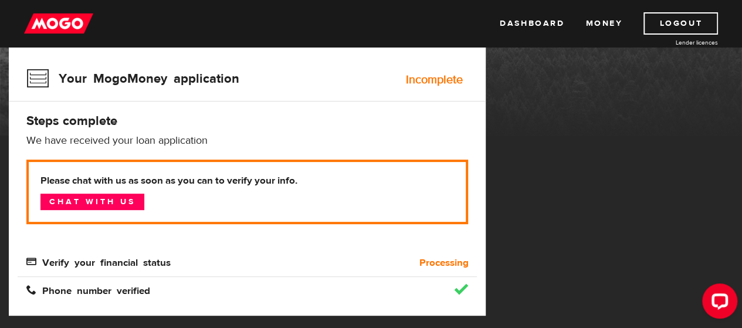
scroll to position [109, 0]
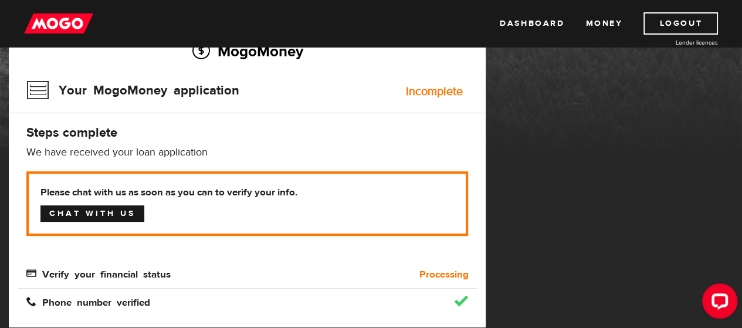
click at [102, 213] on link "Chat with us" at bounding box center [92, 213] width 104 height 16
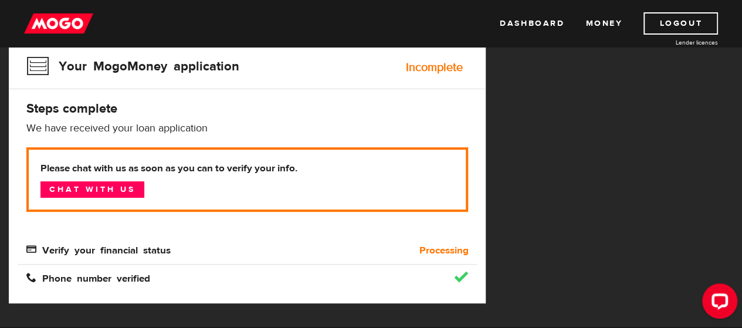
scroll to position [0, 0]
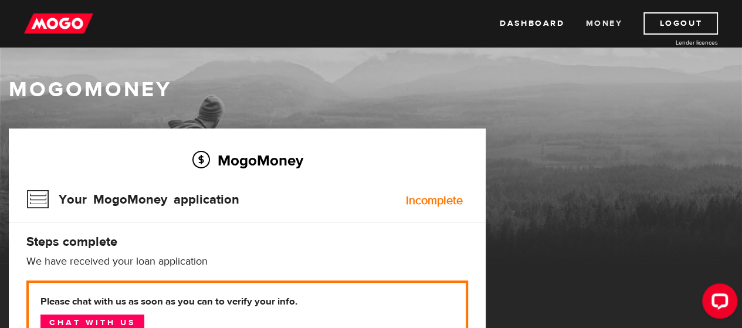
click at [606, 21] on link "Money" at bounding box center [603, 23] width 37 height 22
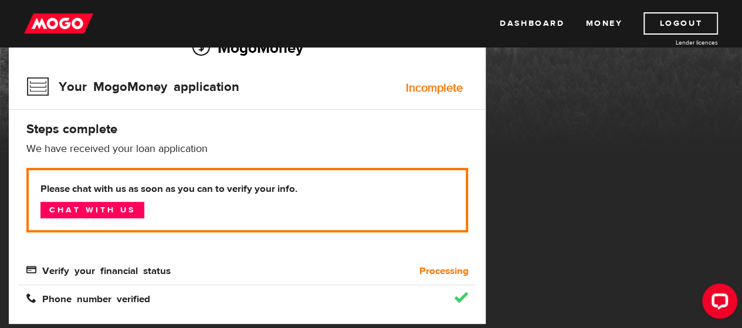
scroll to position [176, 0]
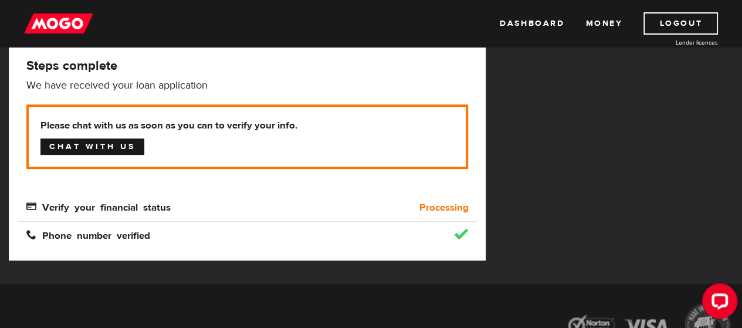
click at [90, 145] on link "Chat with us" at bounding box center [92, 146] width 104 height 16
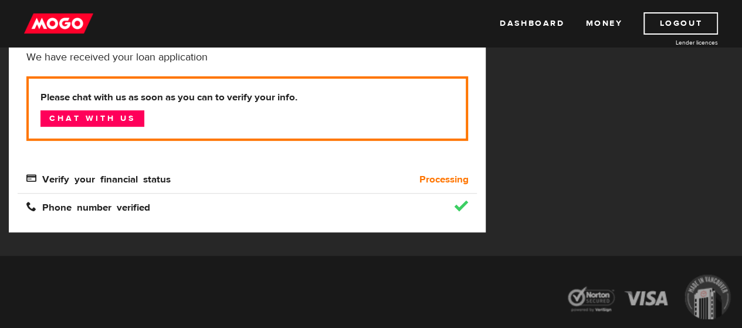
scroll to position [177, 0]
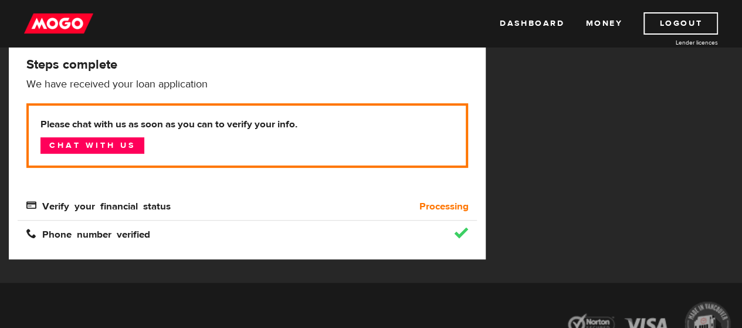
click at [497, 216] on div "MogoMoney Your MogoMoney application Expired Your MogoMoney credit decision has…" at bounding box center [371, 116] width 742 height 331
click at [503, 166] on div "MogoMoney Your MogoMoney application Expired Your MogoMoney credit decision has…" at bounding box center [371, 116] width 742 height 331
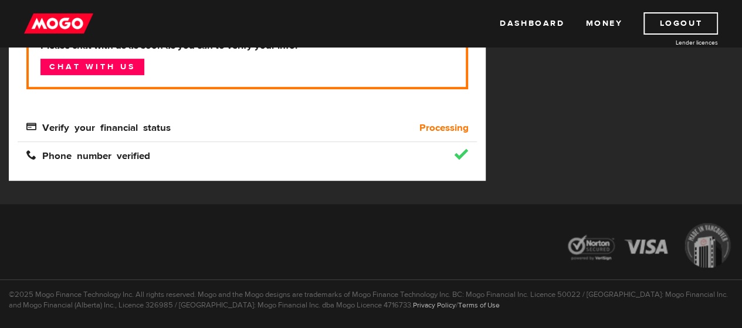
scroll to position [260, 0]
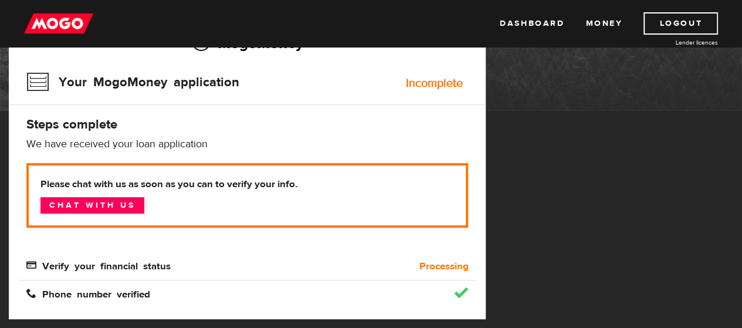
scroll to position [176, 0]
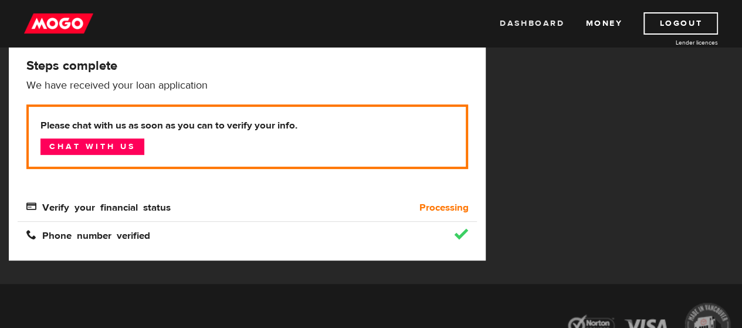
click at [527, 25] on link "Dashboard" at bounding box center [532, 23] width 65 height 22
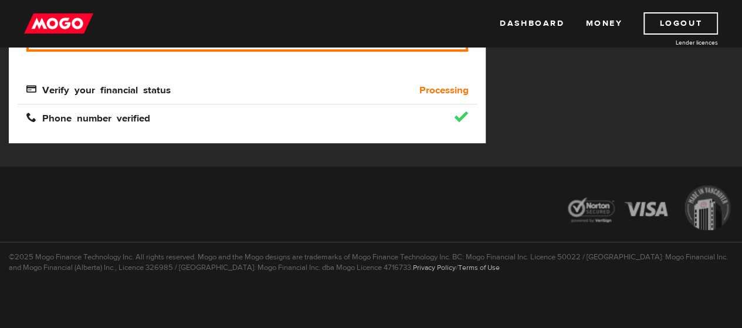
click at [422, 187] on div at bounding box center [371, 210] width 742 height 66
click at [538, 24] on link "Dashboard" at bounding box center [532, 23] width 65 height 22
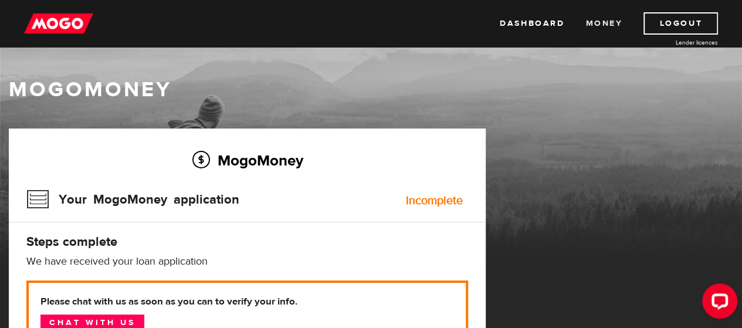
click at [592, 21] on link "Money" at bounding box center [603, 23] width 37 height 22
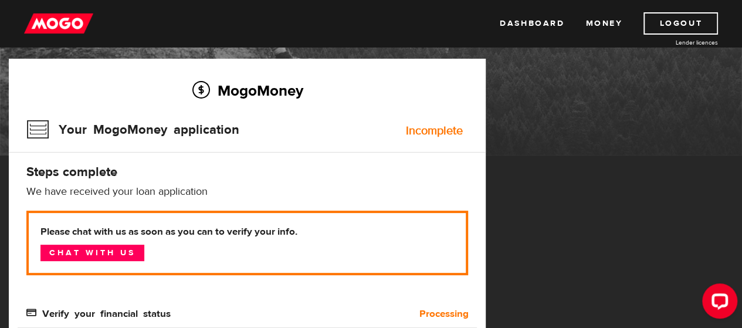
scroll to position [59, 0]
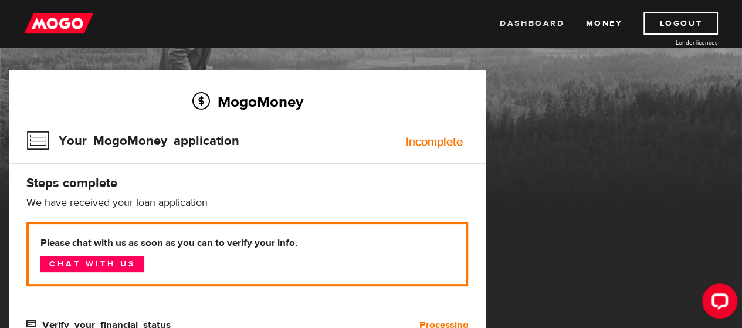
click at [524, 25] on link "Dashboard" at bounding box center [532, 23] width 65 height 22
